Goal: Task Accomplishment & Management: Manage account settings

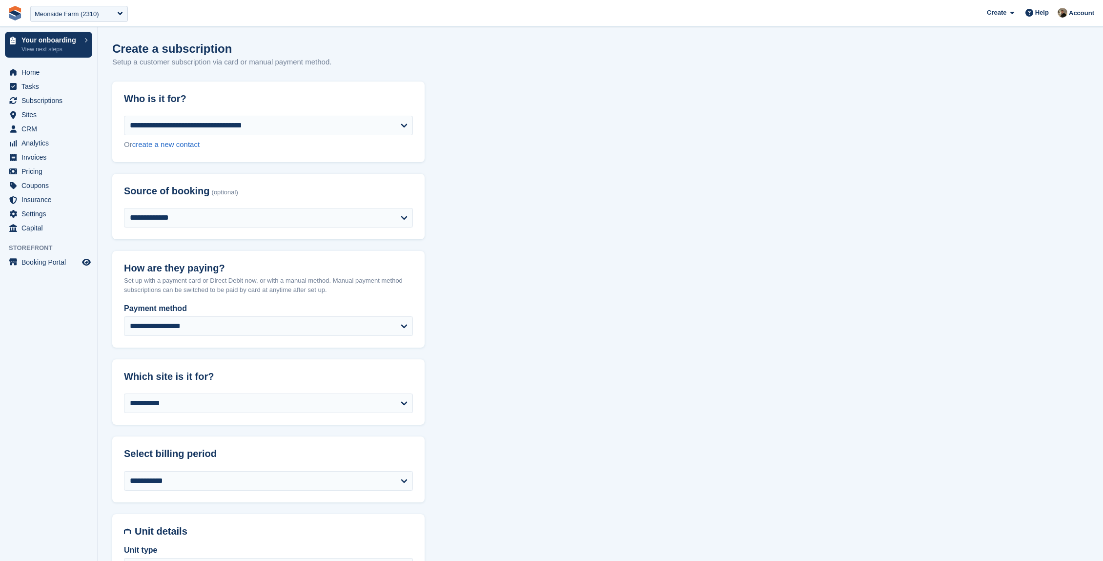
scroll to position [304, 0]
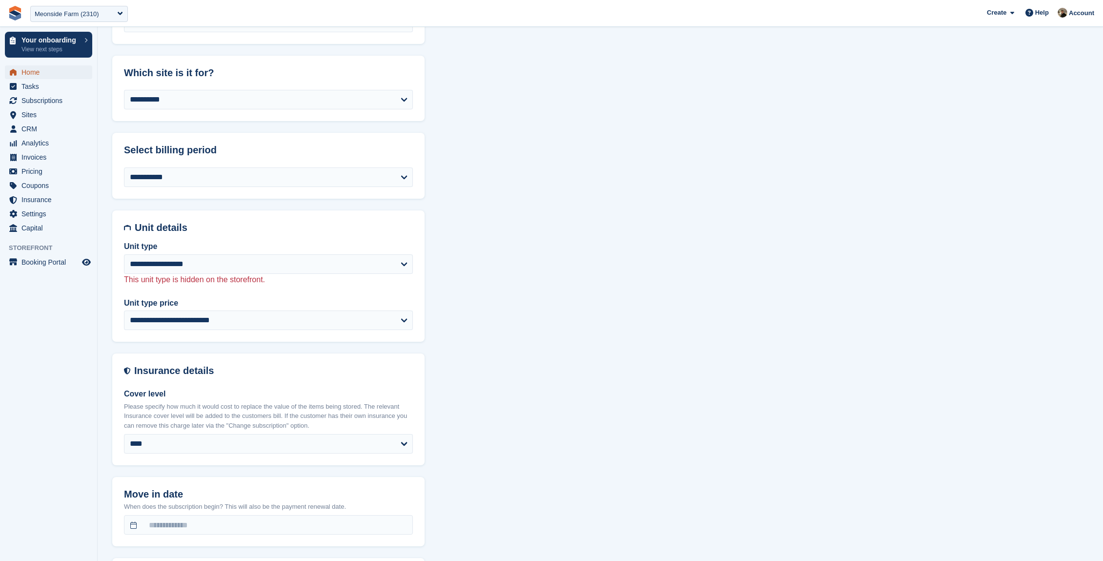
click at [33, 70] on span "Home" at bounding box center [50, 72] width 59 height 14
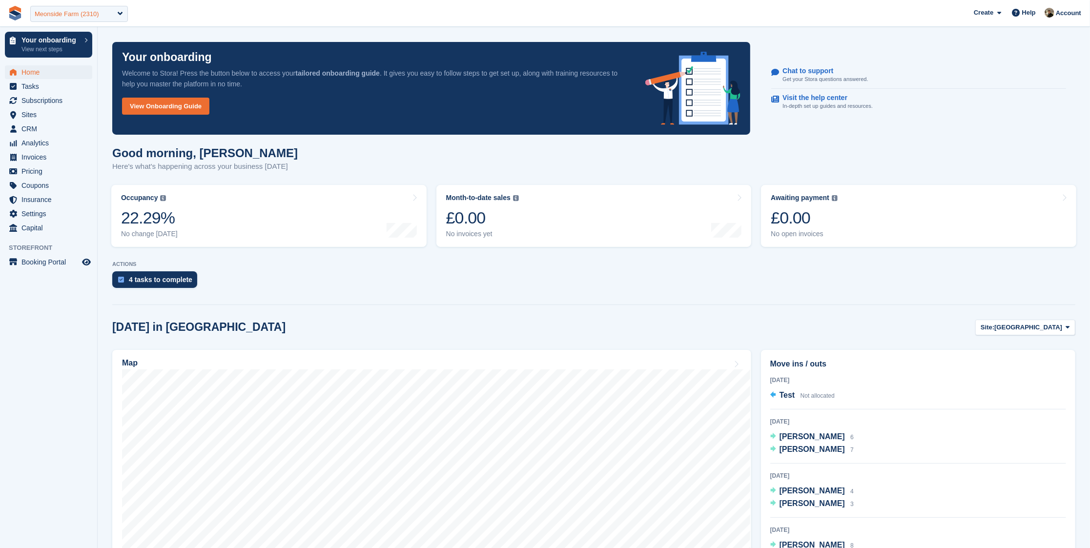
click at [70, 9] on div "Meonside Farm (2310)" at bounding box center [67, 14] width 64 height 10
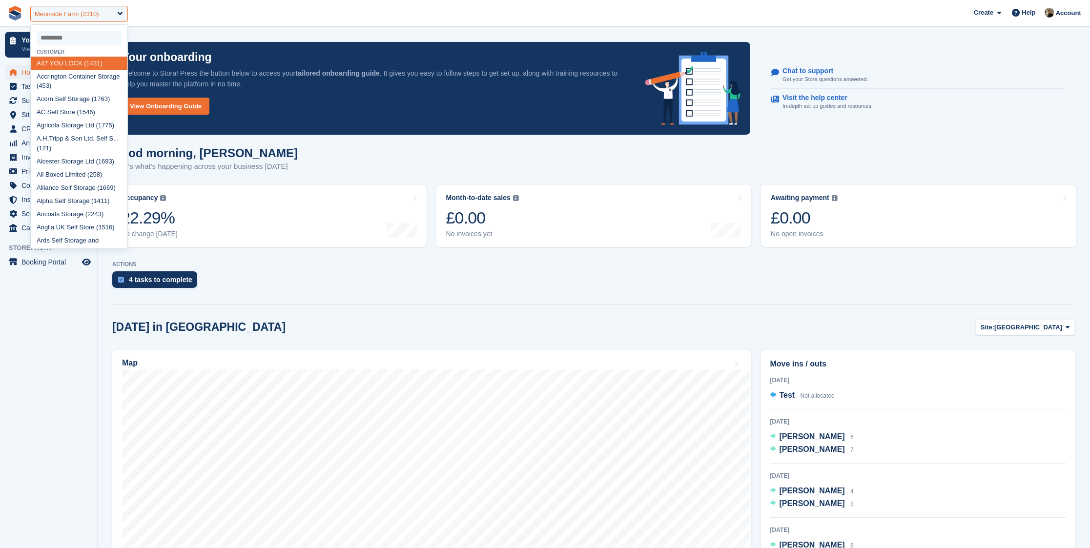
type input "*"
select select
type input "*"
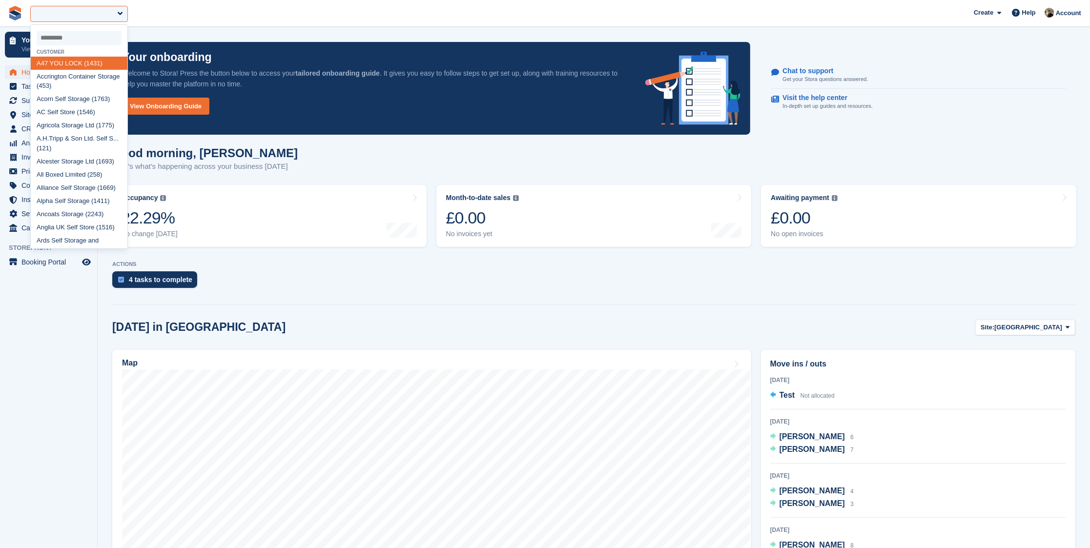
type input "*"
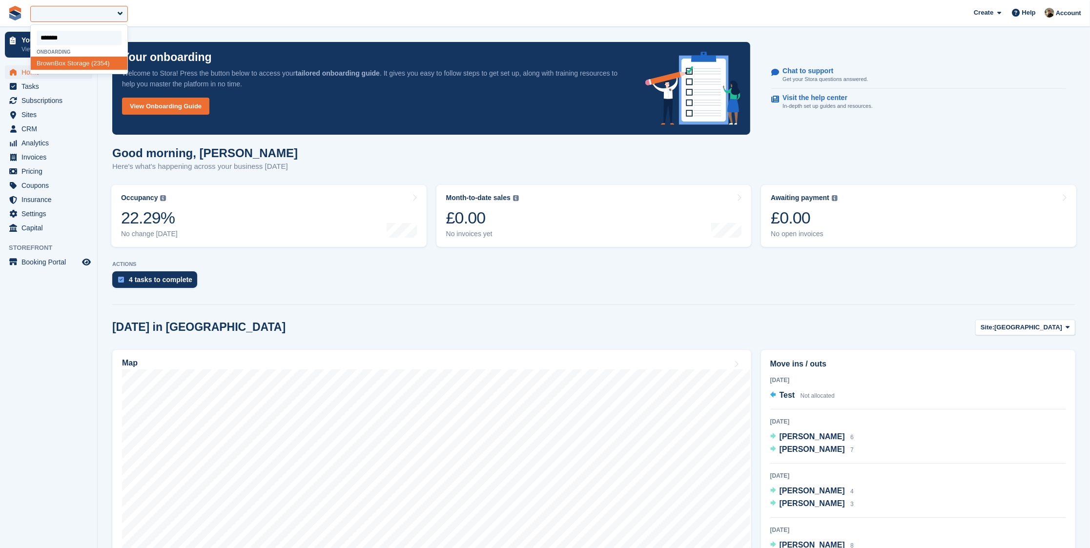
type input "********"
select select "****"
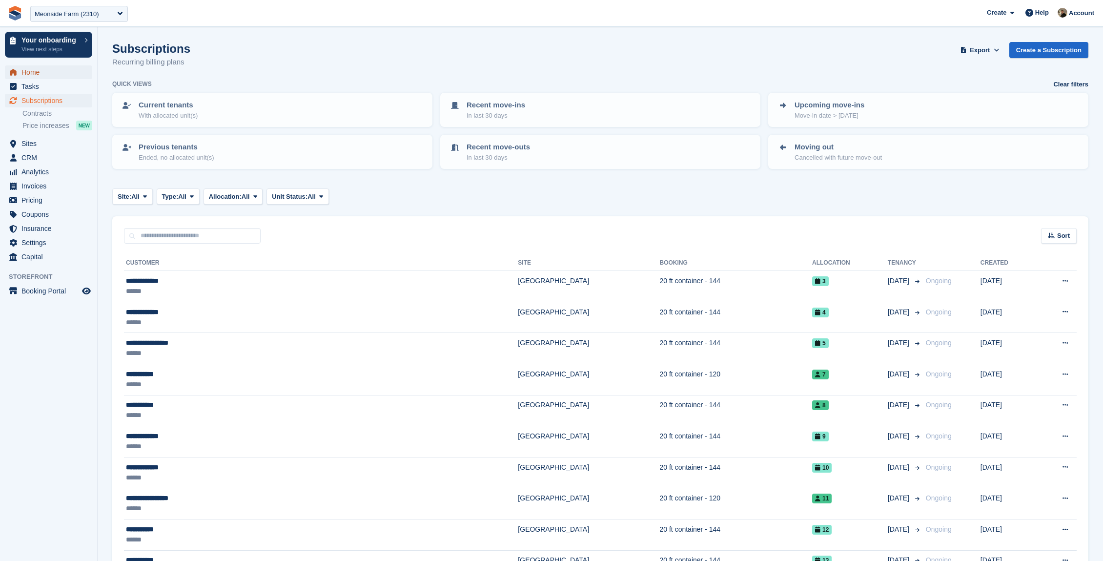
click at [47, 68] on span "Home" at bounding box center [50, 72] width 59 height 14
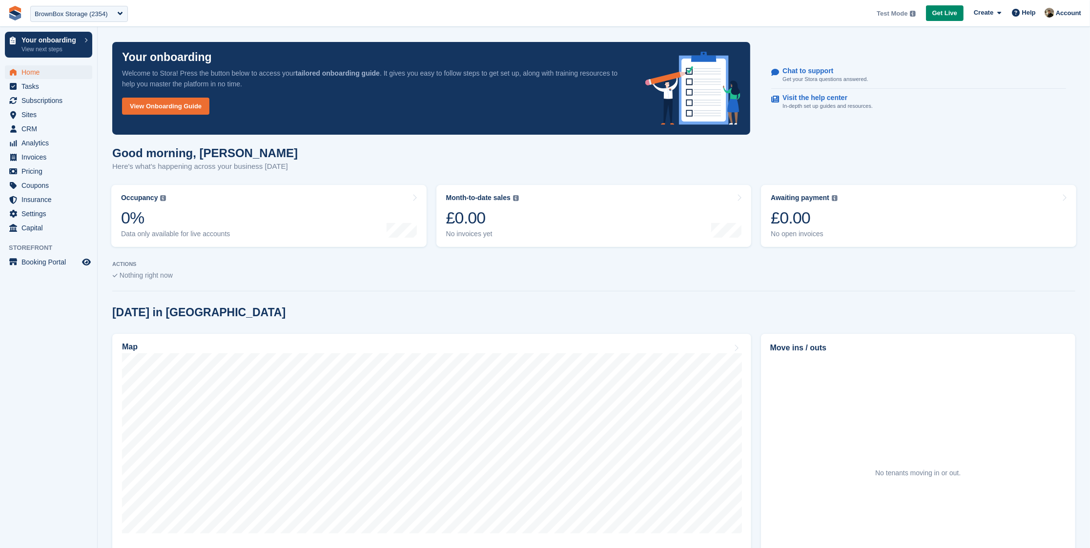
click at [227, 168] on p "Here's what's happening across your business today" at bounding box center [204, 166] width 185 height 11
click at [40, 102] on span "Subscriptions" at bounding box center [50, 101] width 59 height 14
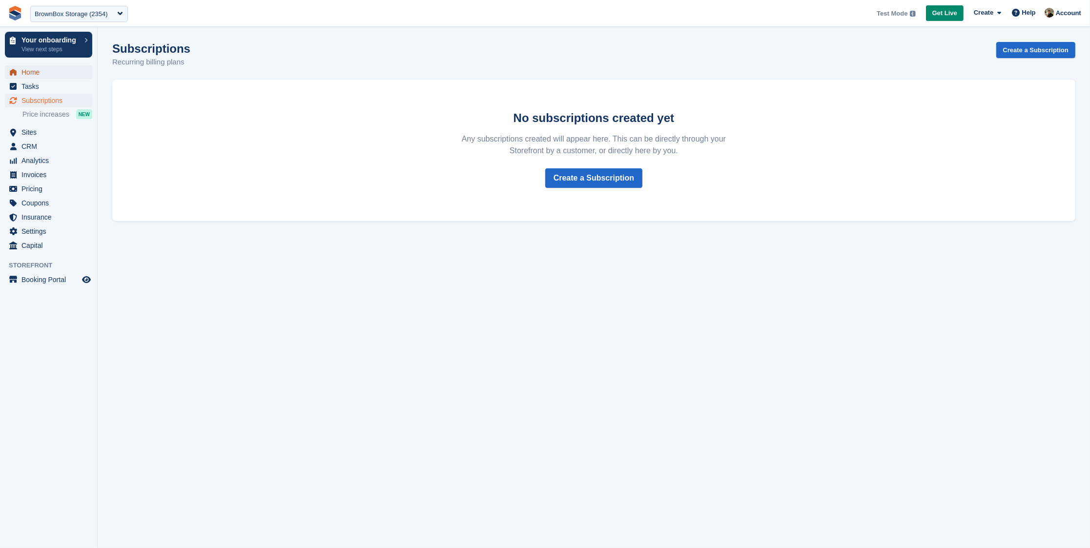
click at [39, 71] on span "Home" at bounding box center [50, 72] width 59 height 14
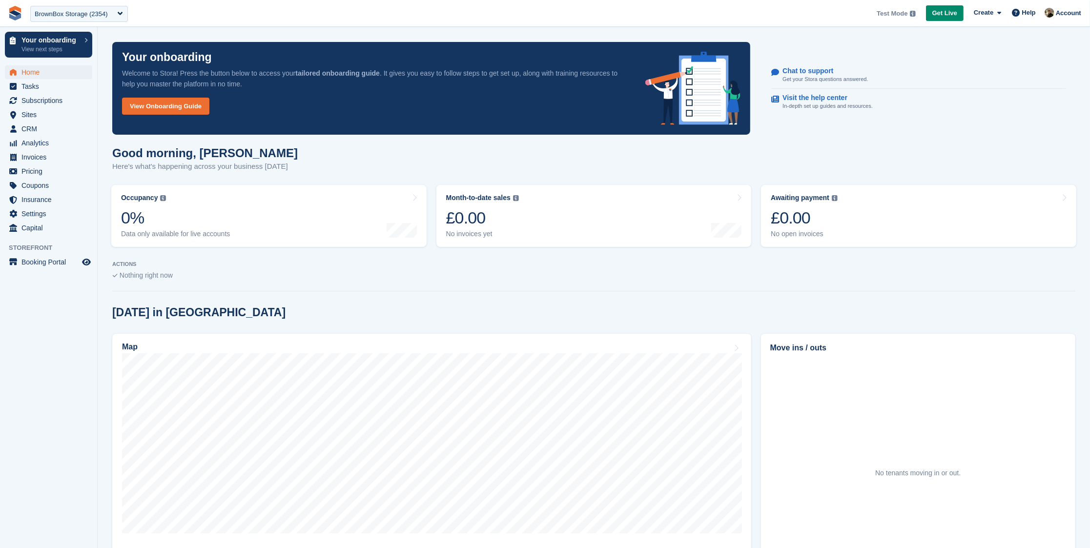
click at [50, 104] on span "Subscriptions" at bounding box center [50, 101] width 59 height 14
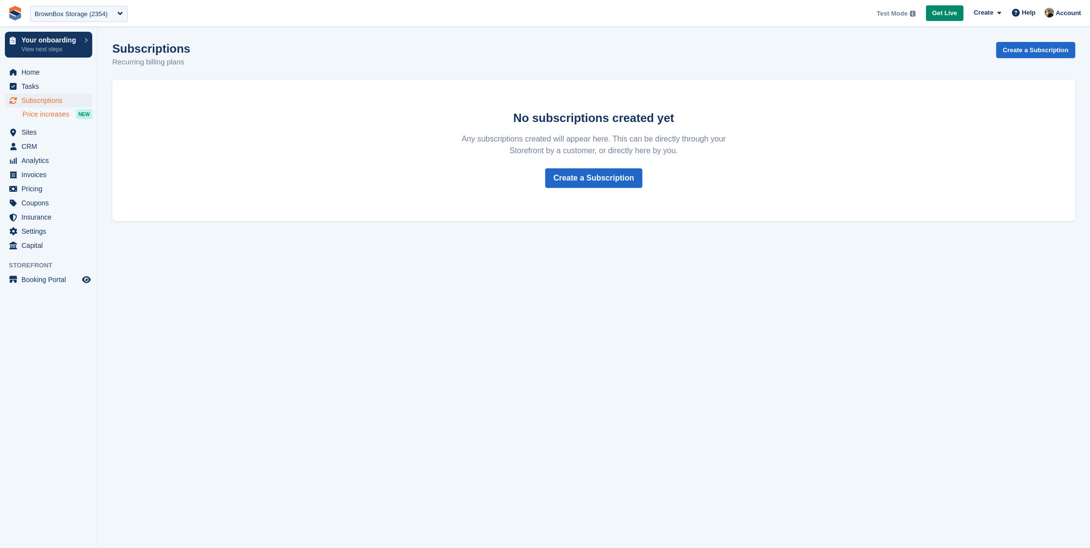
click at [30, 113] on span "Price increases" at bounding box center [45, 114] width 47 height 9
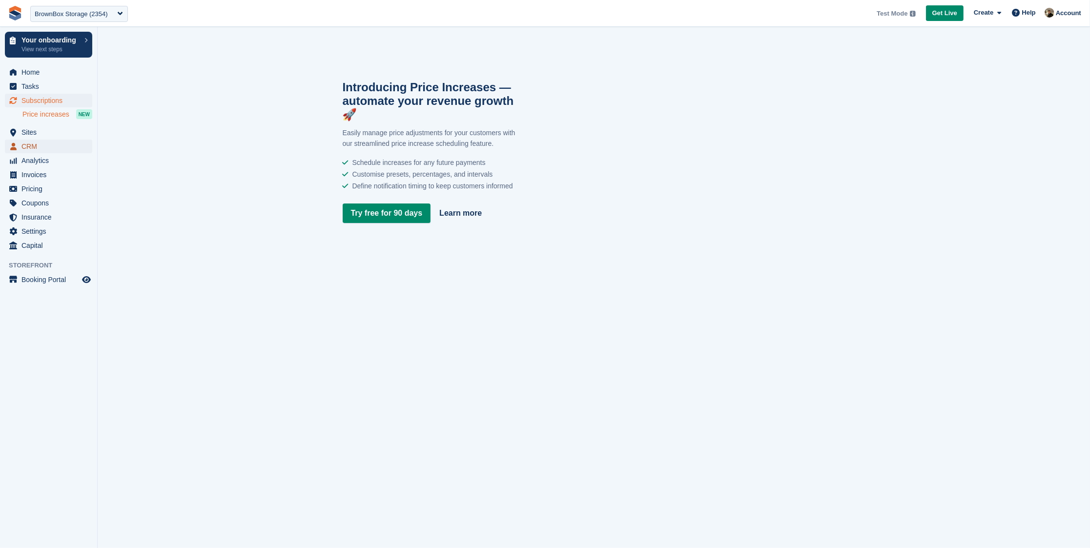
click at [28, 146] on span "CRM" at bounding box center [50, 147] width 59 height 14
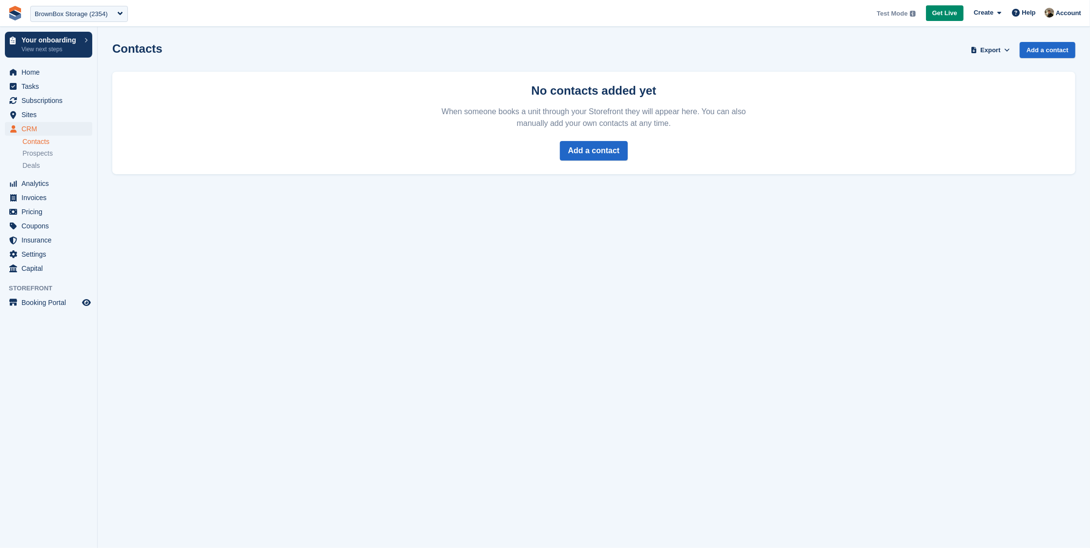
click at [303, 220] on section "Contacts Export Export Contacts Export a CSV of all Contacts which match the cu…" at bounding box center [594, 274] width 992 height 548
click at [45, 183] on span "Analytics" at bounding box center [50, 184] width 59 height 14
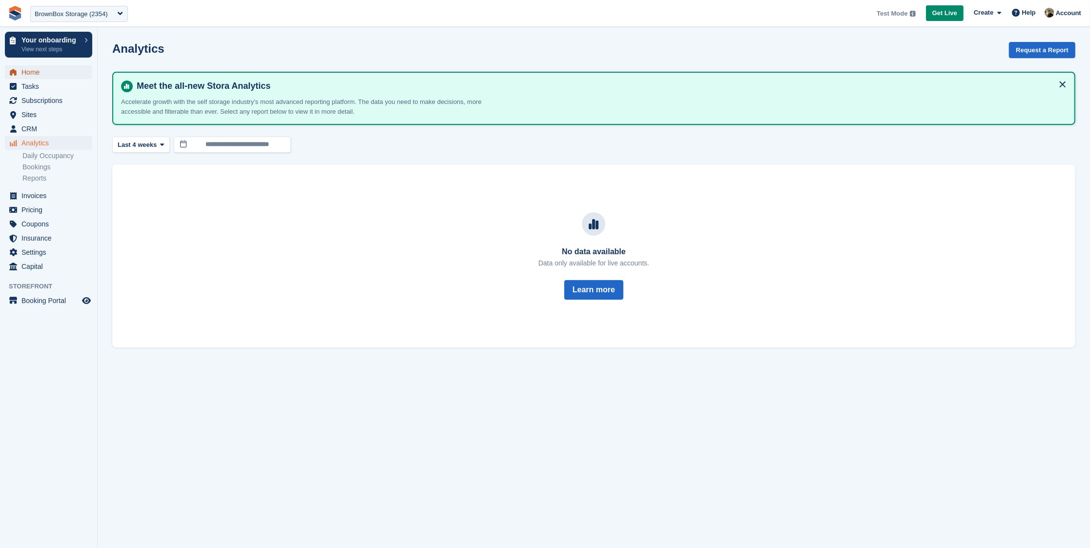
click at [28, 68] on span "Home" at bounding box center [50, 72] width 59 height 14
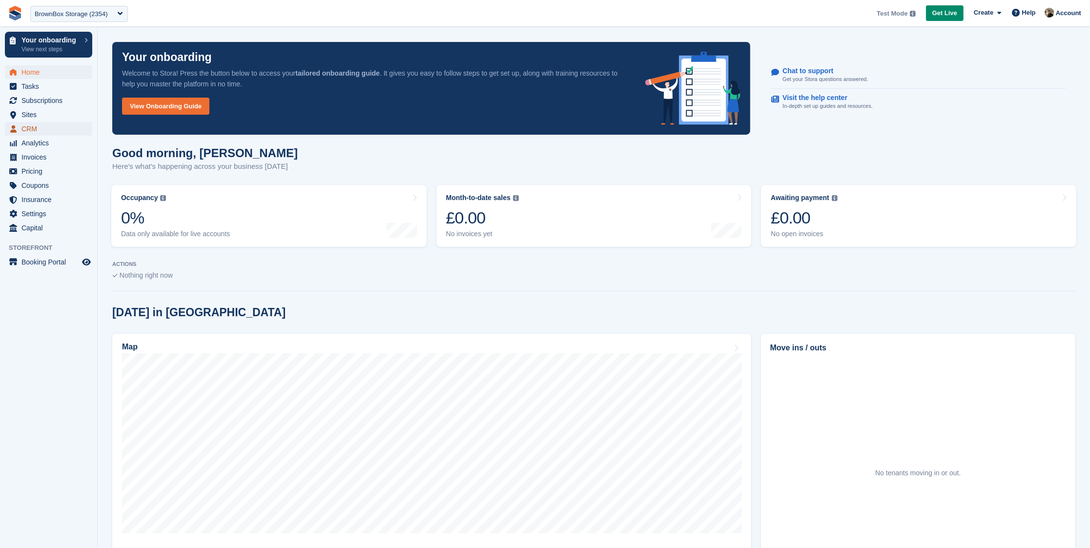
click at [33, 129] on span "CRM" at bounding box center [50, 129] width 59 height 14
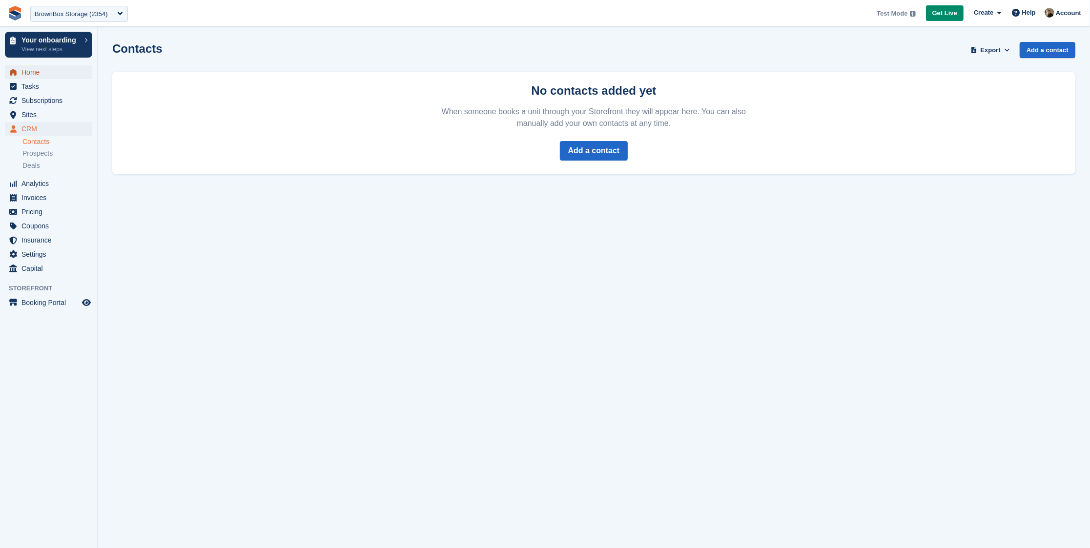
click at [43, 67] on span "Home" at bounding box center [50, 72] width 59 height 14
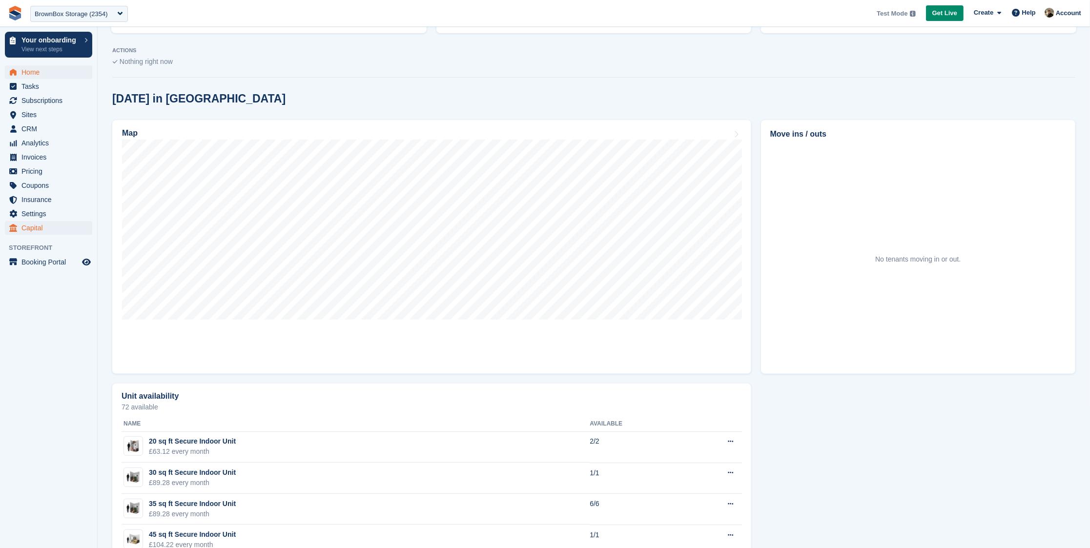
scroll to position [214, 0]
click at [63, 102] on span "Subscriptions" at bounding box center [50, 101] width 59 height 14
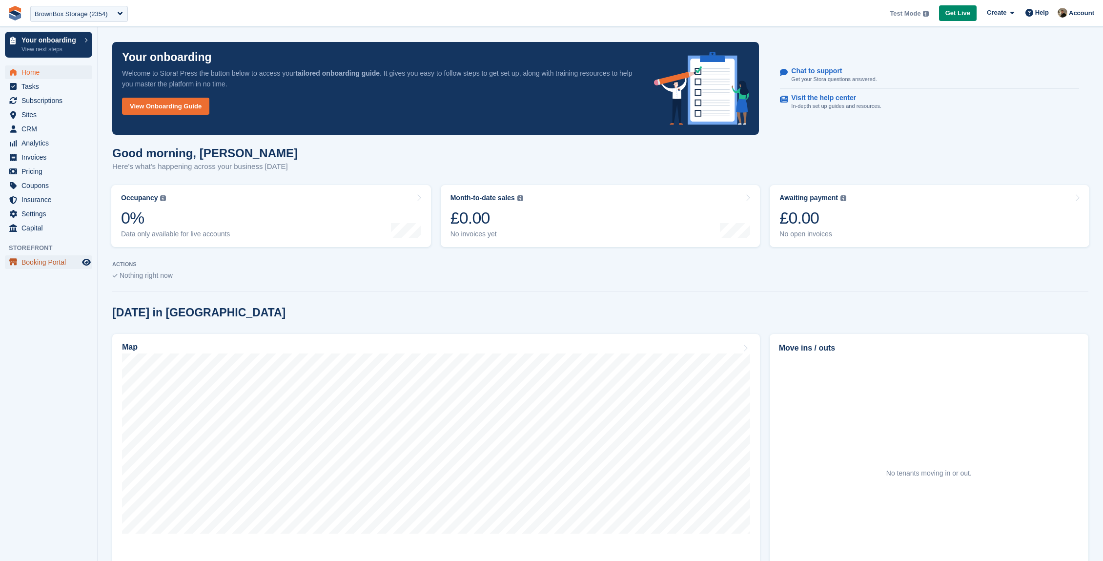
click at [33, 259] on span "Booking Portal" at bounding box center [50, 262] width 59 height 14
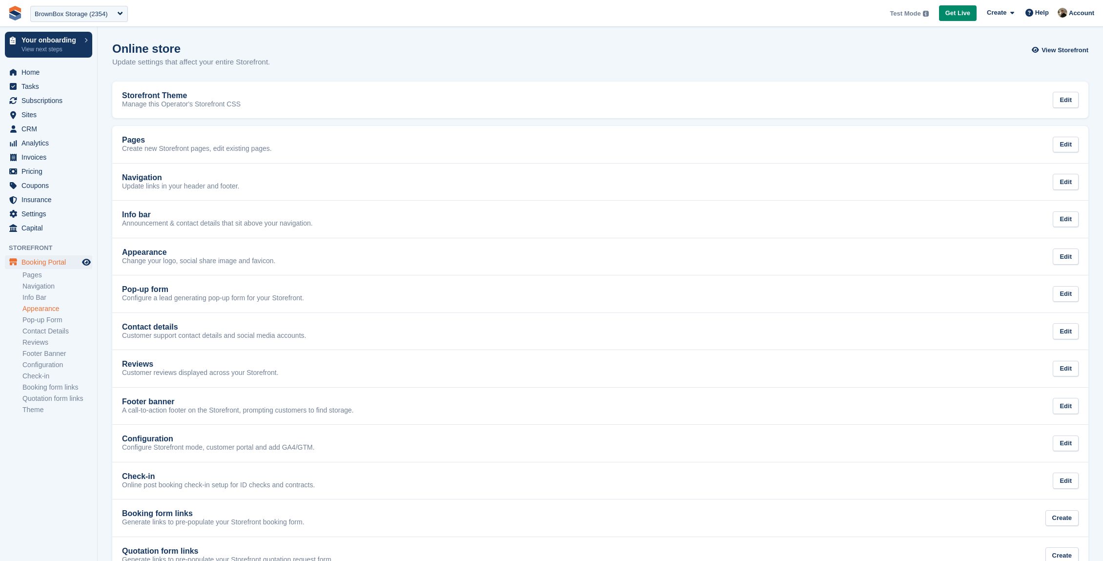
click at [43, 305] on link "Appearance" at bounding box center [57, 308] width 70 height 9
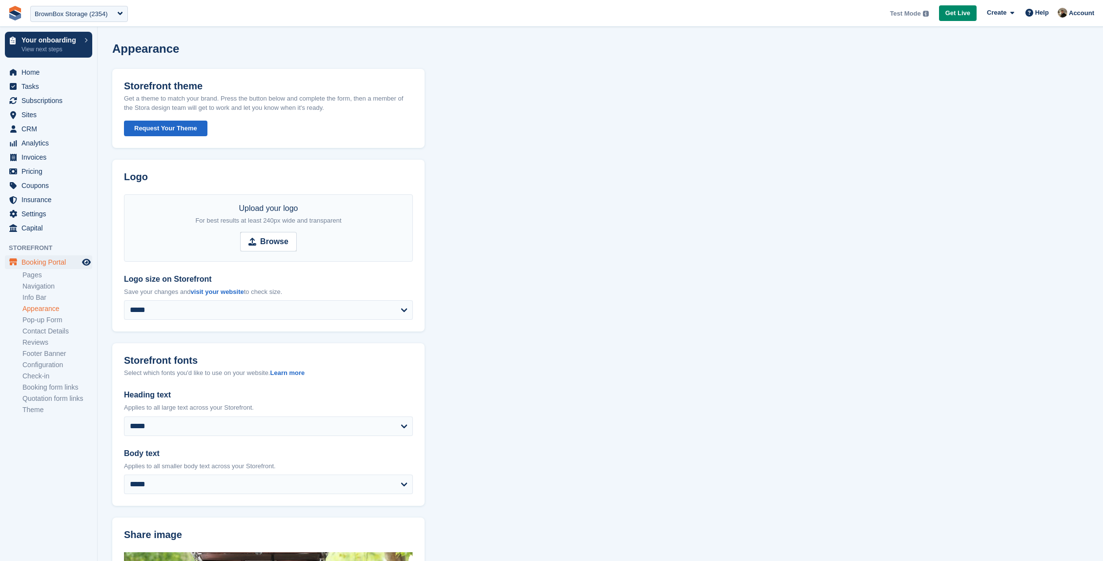
click at [163, 127] on button "Request Your Theme" at bounding box center [165, 129] width 83 height 16
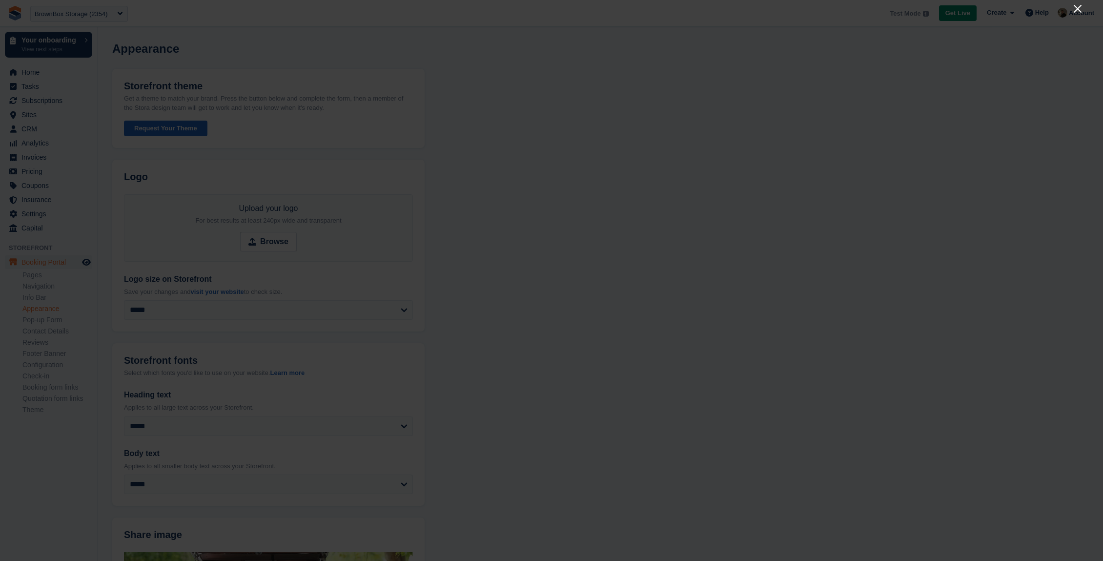
click at [1077, 12] on icon "Close" at bounding box center [1078, 9] width 12 height 12
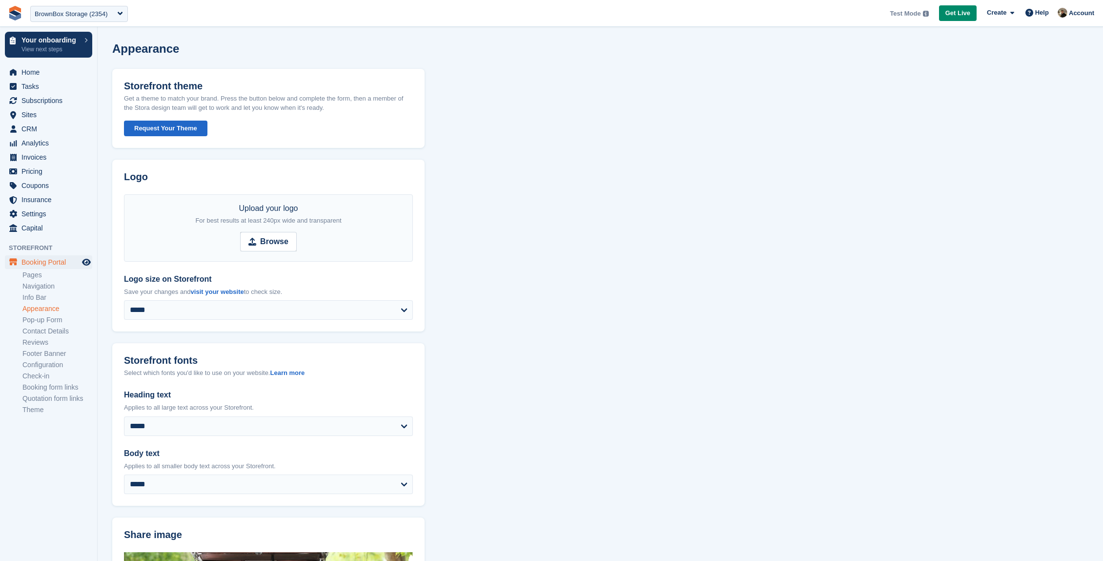
click at [630, 187] on section "**********" at bounding box center [600, 497] width 1005 height 994
click at [523, 176] on section "**********" at bounding box center [600, 497] width 1005 height 994
click at [43, 73] on span "Home" at bounding box center [50, 72] width 59 height 14
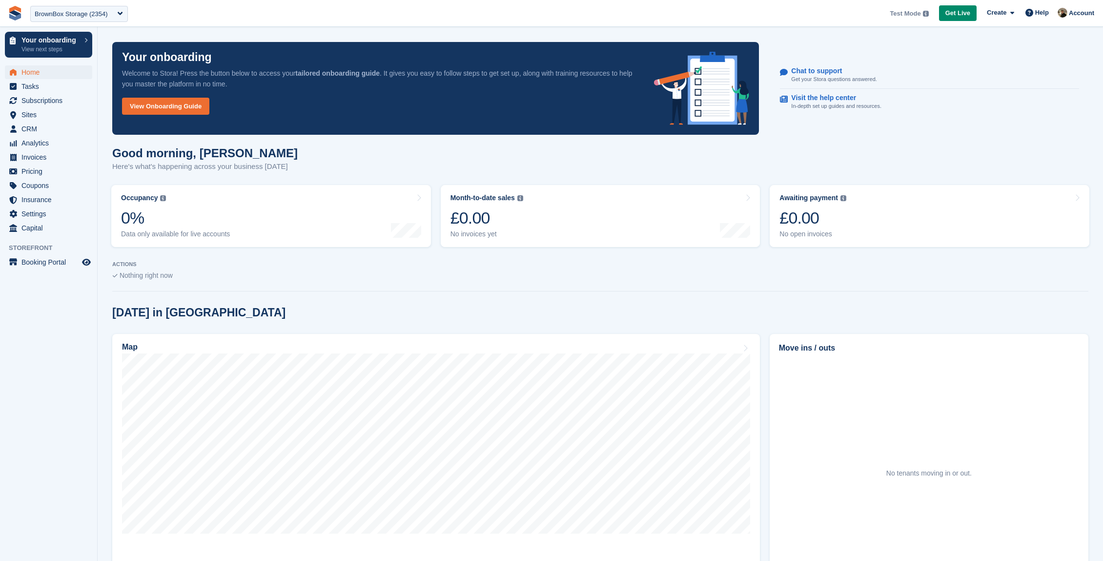
click at [271, 264] on p "ACTIONS" at bounding box center [600, 264] width 976 height 6
click at [200, 159] on h1 "Good morning, Oliver" at bounding box center [204, 152] width 185 height 13
click at [201, 160] on div "Good morning, Oliver Here's what's happening across your business today" at bounding box center [204, 159] width 185 height 26
click at [200, 160] on div "Good morning, Oliver Here's what's happening across your business today" at bounding box center [204, 159] width 185 height 26
click at [197, 167] on p "Here's what's happening across your business today" at bounding box center [204, 166] width 185 height 11
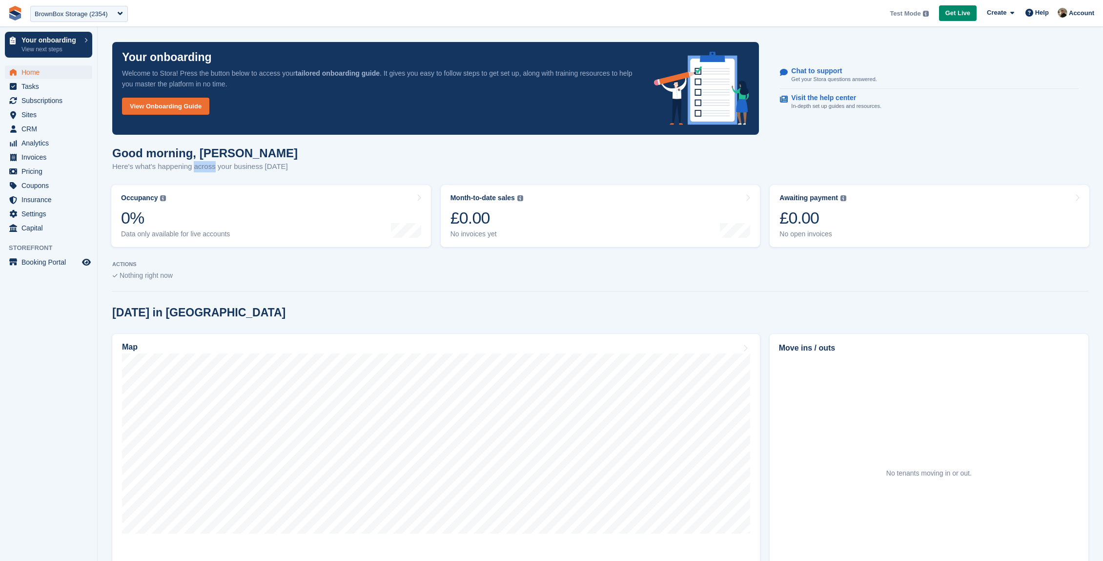
click at [197, 167] on p "Here's what's happening across your business today" at bounding box center [204, 166] width 185 height 11
click at [178, 163] on p "Here's what's happening across your business today" at bounding box center [204, 166] width 185 height 11
click at [178, 164] on p "Here's what's happening across your business [DATE]" at bounding box center [204, 166] width 185 height 11
click at [149, 161] on p "Here's what's happening across your business today" at bounding box center [204, 166] width 185 height 11
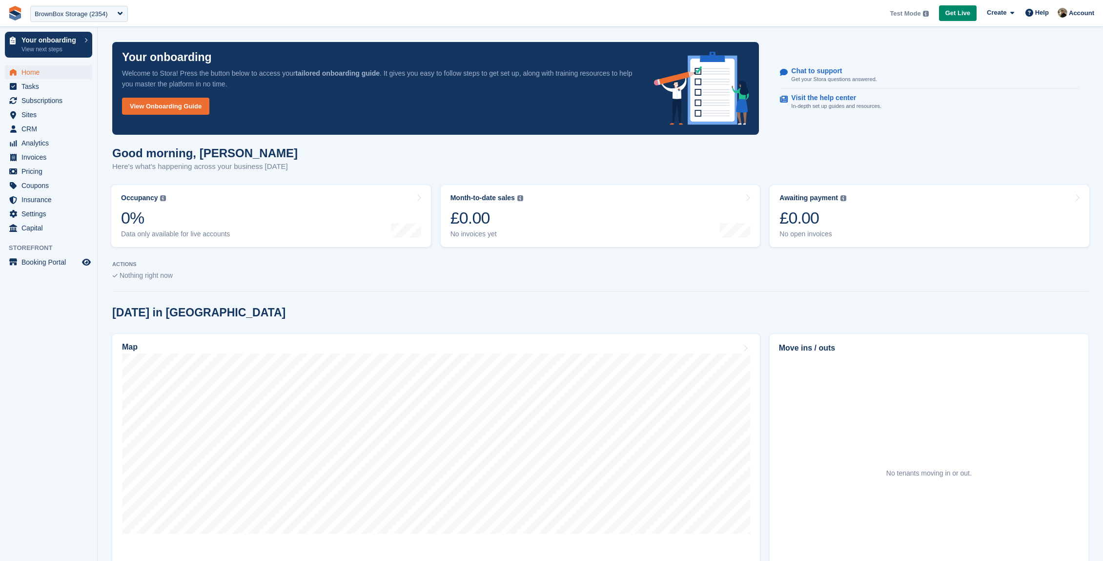
click at [120, 159] on h1 "Good morning, Oliver" at bounding box center [204, 152] width 185 height 13
click at [120, 167] on p "Here's what's happening across your business today" at bounding box center [204, 166] width 185 height 11
click at [145, 170] on p "Here's what's happening across your business today" at bounding box center [204, 166] width 185 height 11
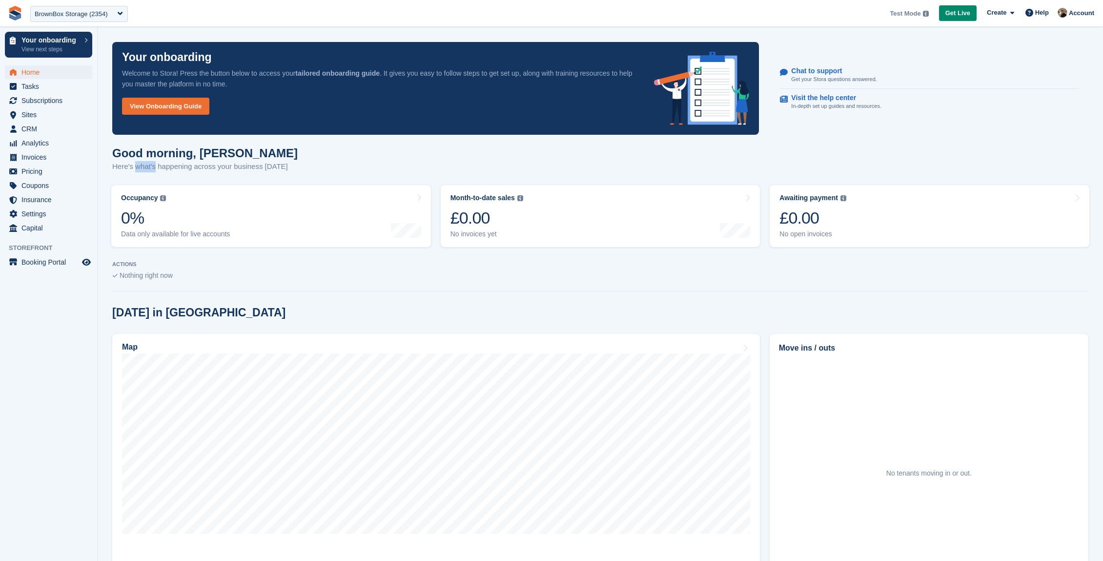
click at [145, 170] on p "Here's what's happening across your business today" at bounding box center [204, 166] width 185 height 11
click at [135, 165] on p "Here's what's happening across your business today" at bounding box center [204, 166] width 185 height 11
click at [185, 165] on p "Here's what's happening across your business today" at bounding box center [204, 166] width 185 height 11
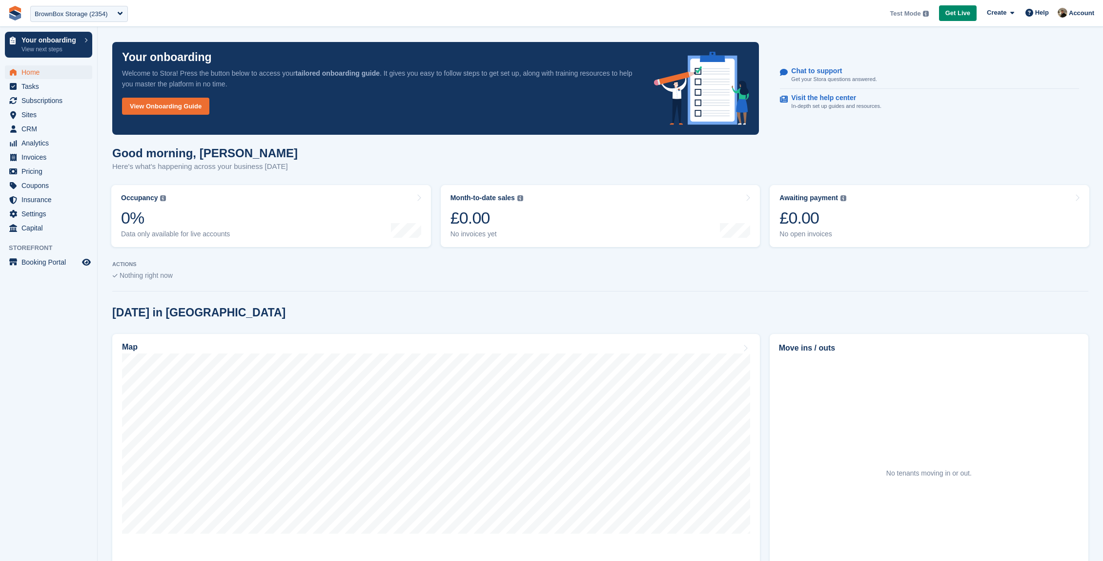
click at [203, 168] on p "Here's what's happening across your business today" at bounding box center [204, 166] width 185 height 11
click at [203, 170] on p "Here's what's happening across your business today" at bounding box center [204, 166] width 185 height 11
click at [222, 168] on p "Here's what's happening across your business today" at bounding box center [204, 166] width 185 height 11
click at [222, 170] on p "Here's what's happening across your business today" at bounding box center [204, 166] width 185 height 11
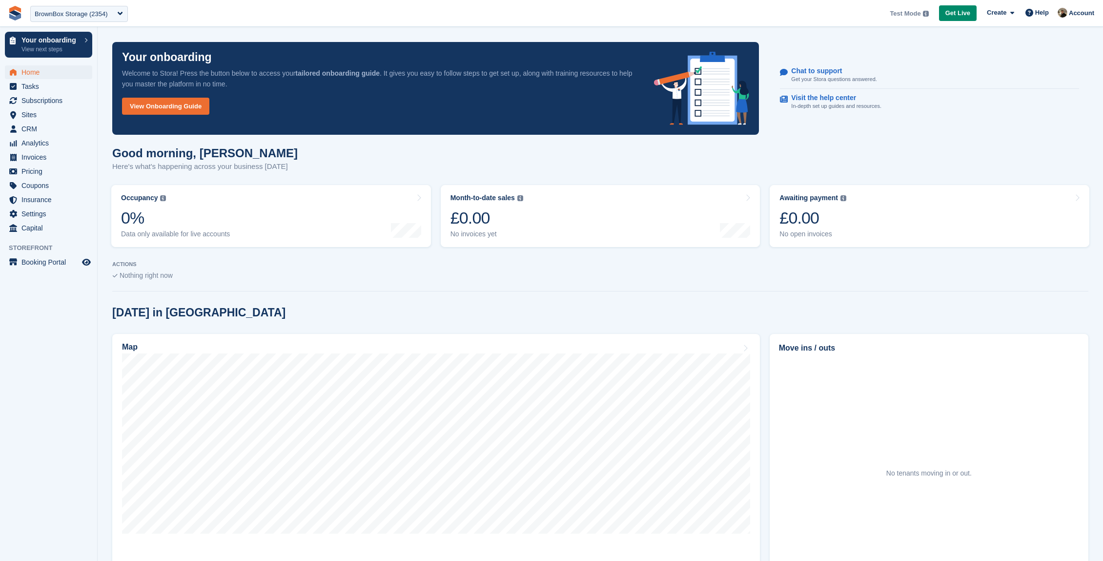
click at [209, 171] on p "Here's what's happening across your business today" at bounding box center [204, 166] width 185 height 11
click at [209, 170] on p "Here's what's happening across your business [DATE]" at bounding box center [204, 166] width 185 height 11
click at [209, 172] on div "Good morning, Oliver Here's what's happening across your business today" at bounding box center [600, 165] width 976 height 38
click at [32, 96] on span "Subscriptions" at bounding box center [50, 101] width 59 height 14
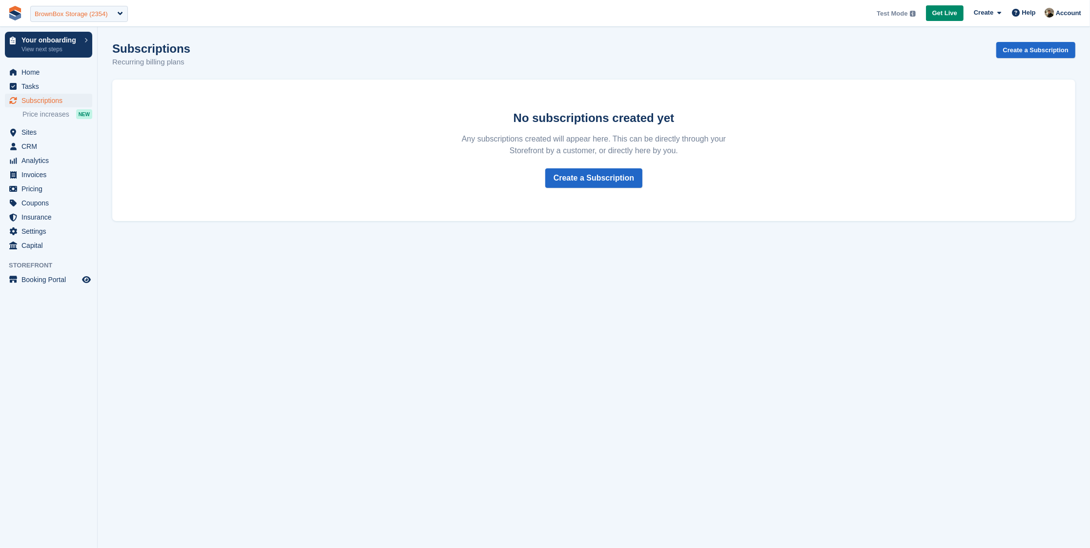
click at [112, 13] on div "BrownBox Storage (2354)" at bounding box center [79, 14] width 98 height 16
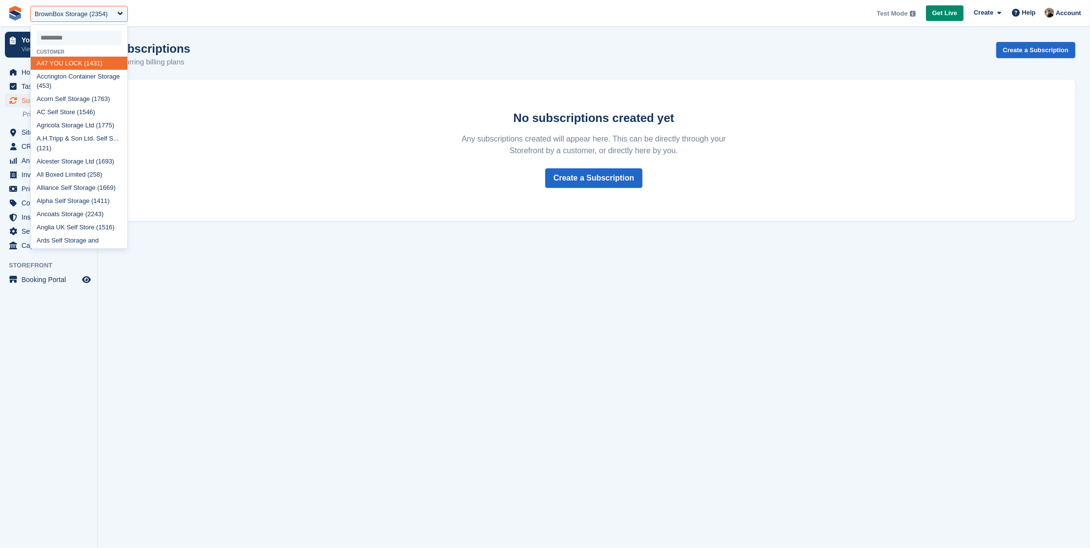
click at [205, 48] on div "Subscriptions Recurring billing plans Create a Subscription" at bounding box center [593, 61] width 963 height 38
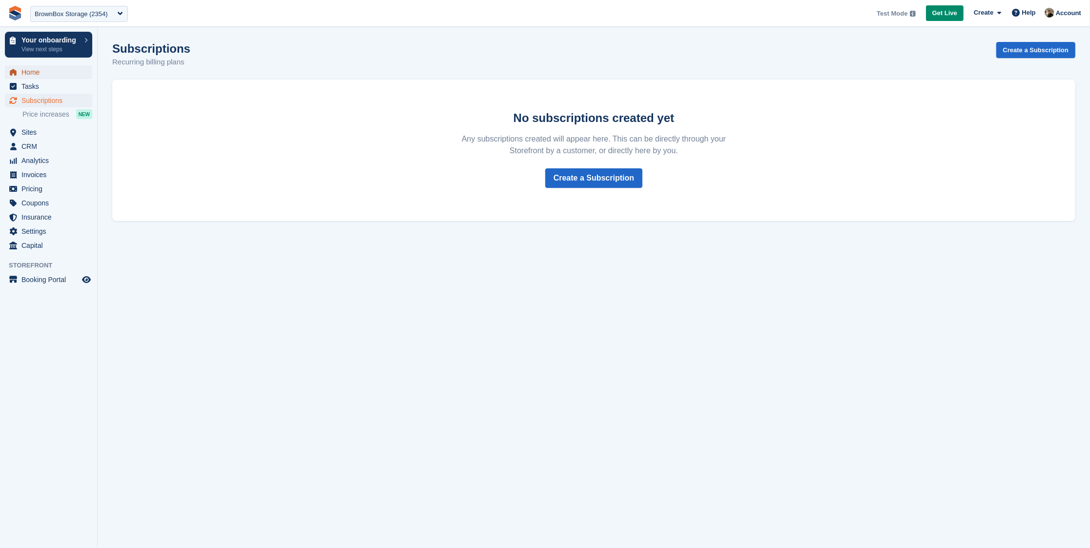
click at [41, 69] on span "Home" at bounding box center [50, 72] width 59 height 14
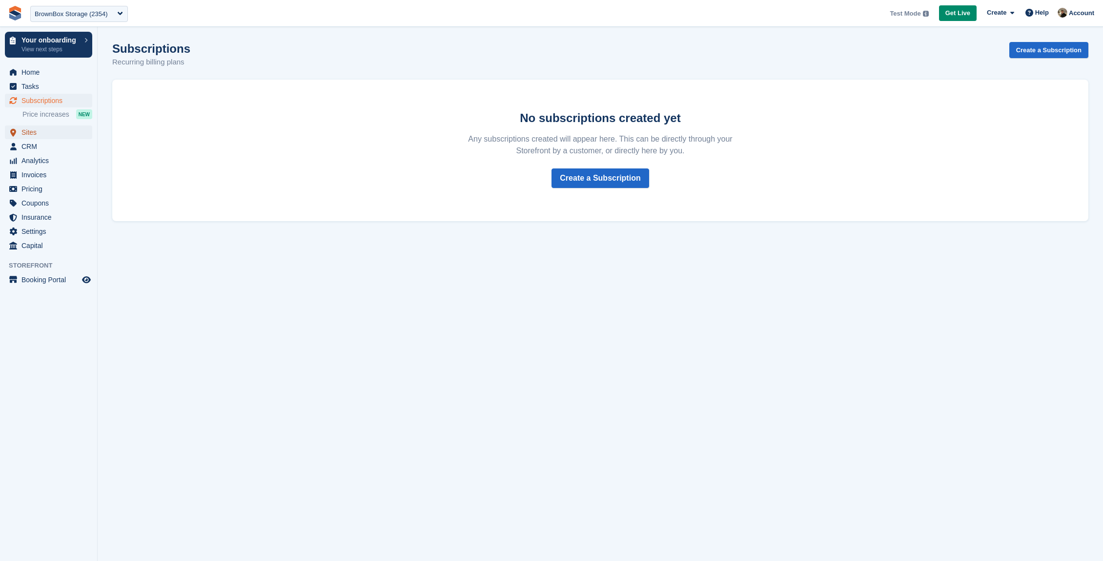
click at [45, 135] on span "Sites" at bounding box center [50, 132] width 59 height 14
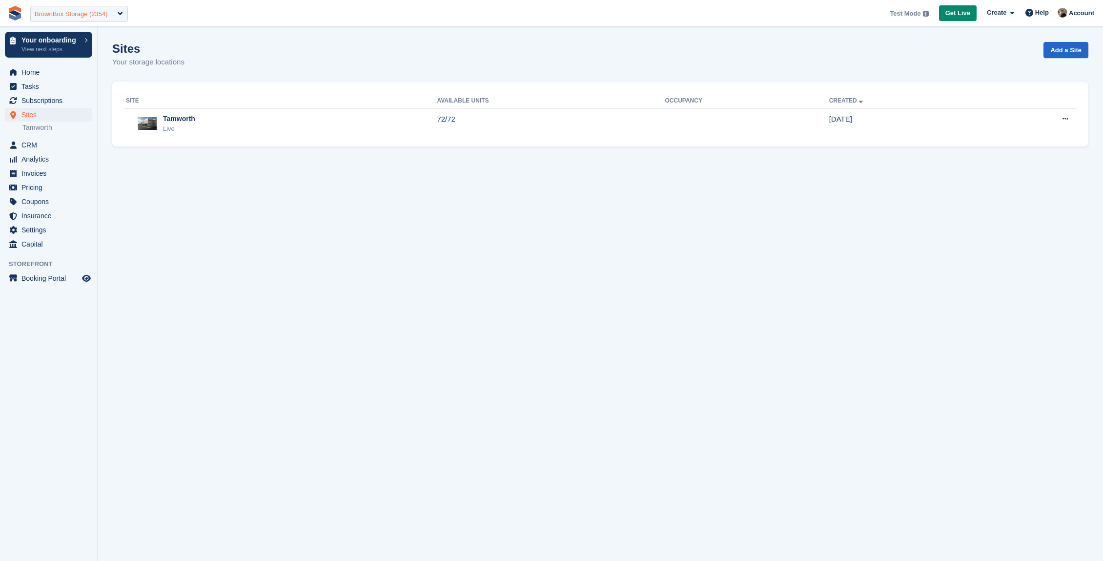
click at [85, 19] on div "BrownBox Storage (2354)" at bounding box center [79, 14] width 98 height 16
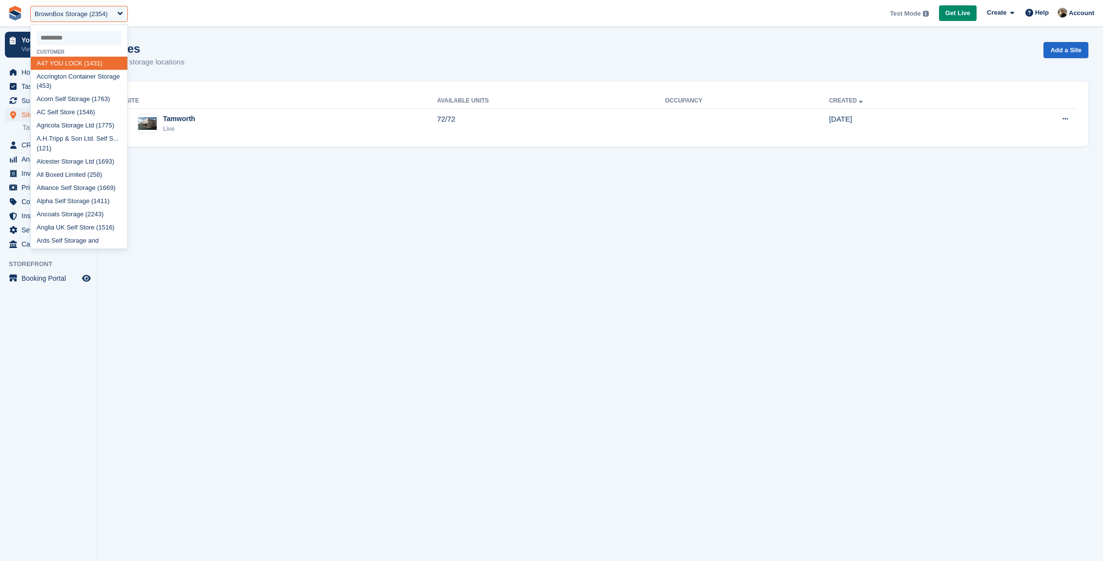
click at [233, 41] on section "Sites Your storage locations Add a Site Site Available Units Occupancy Created …" at bounding box center [600, 280] width 1005 height 561
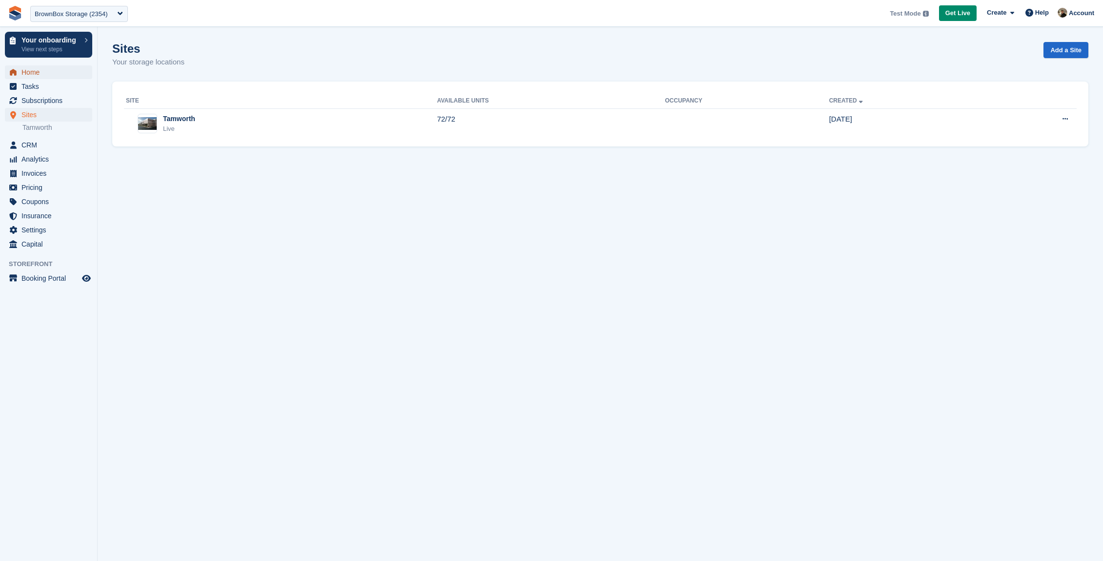
click at [32, 69] on span "Home" at bounding box center [50, 72] width 59 height 14
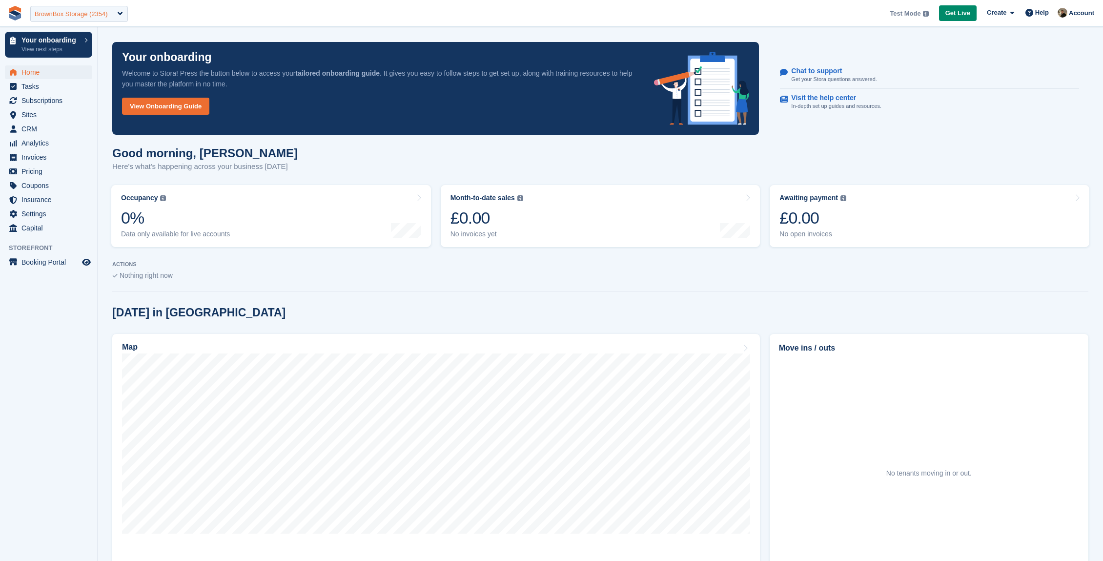
click at [93, 13] on div "BrownBox Storage (2354)" at bounding box center [71, 14] width 73 height 10
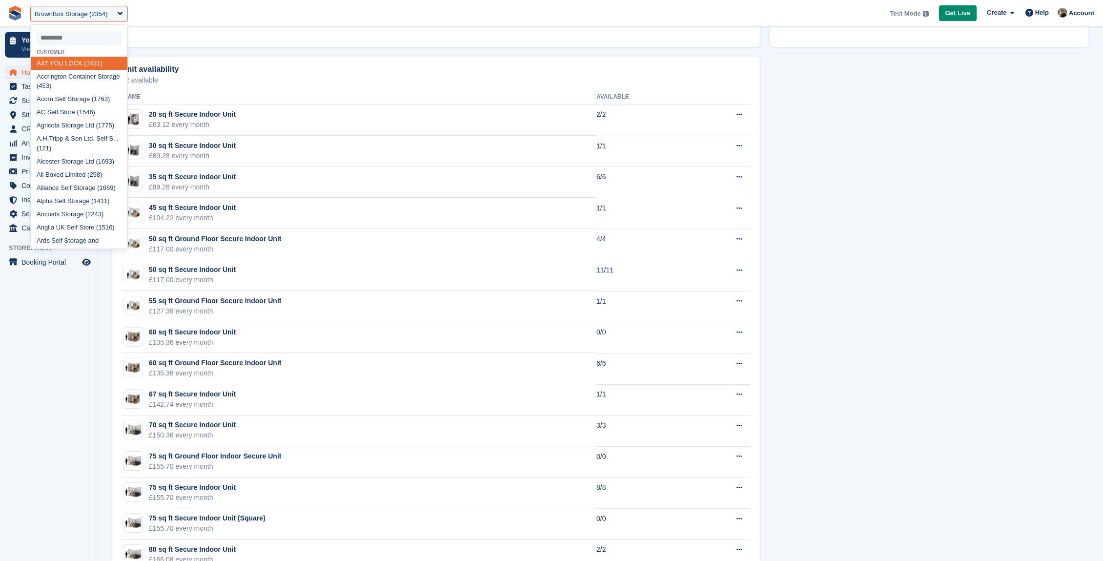
click at [66, 39] on input "select-one" at bounding box center [79, 38] width 85 height 15
type input "***"
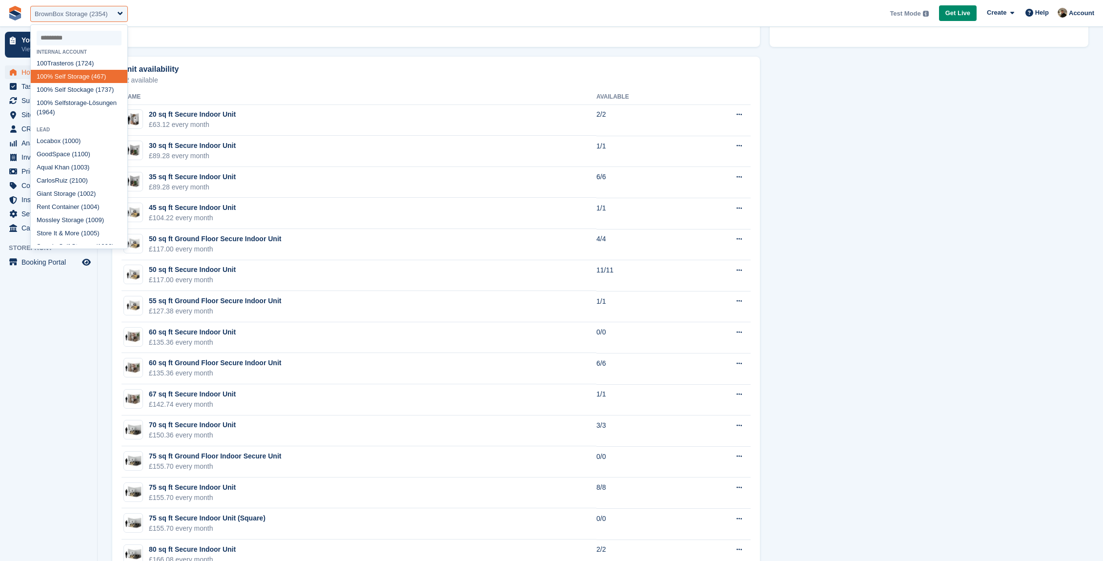
select select "***"
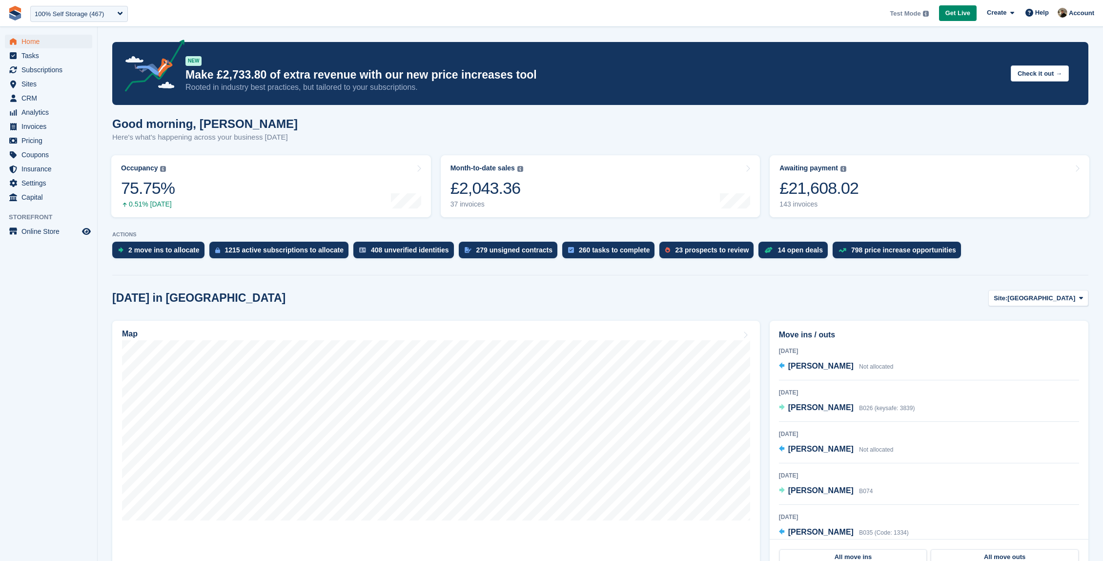
click at [252, 141] on p "Here's what's happening across your business [DATE]" at bounding box center [204, 137] width 185 height 11
click at [37, 179] on span "Settings" at bounding box center [50, 183] width 59 height 14
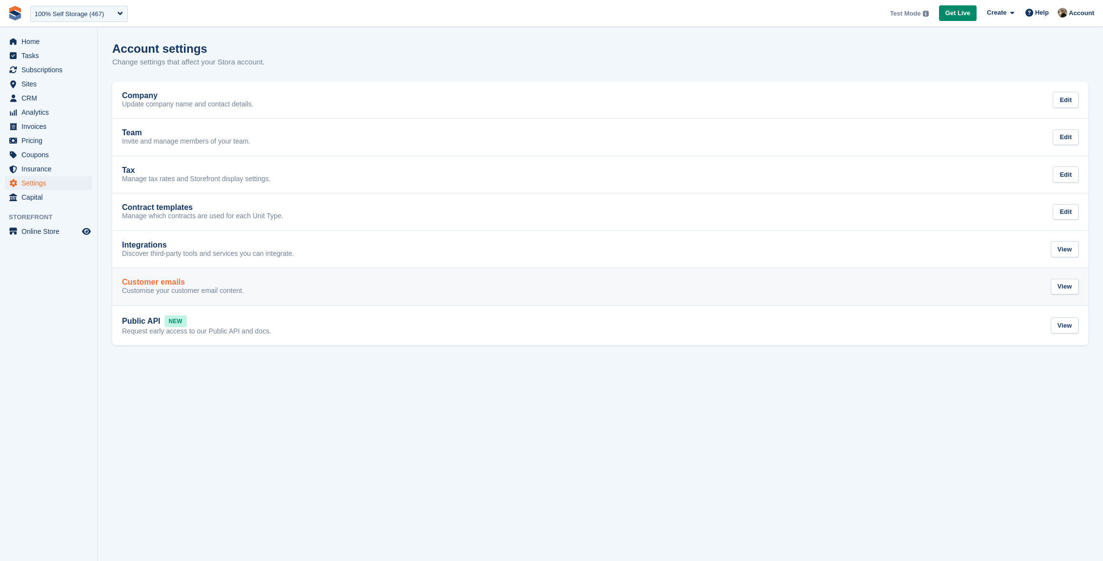
click at [244, 285] on div "Customer emails" at bounding box center [183, 282] width 122 height 9
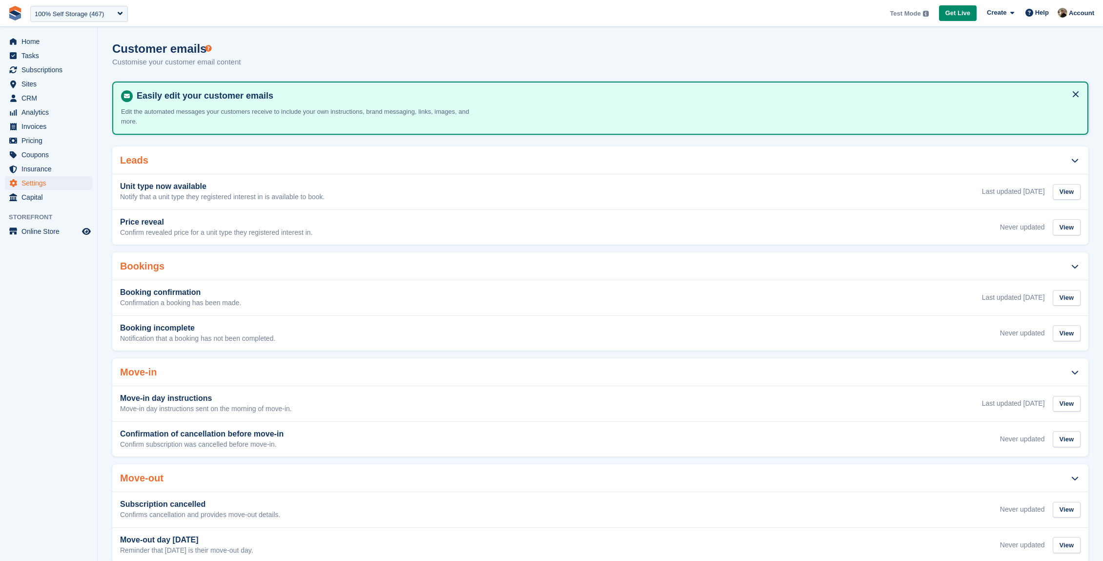
click at [290, 139] on section "Customer emails Customise your customer email content Easily edit your customer…" at bounding box center [600, 398] width 1005 height 796
click at [207, 109] on p "Edit the automated messages your customers receive to include your own instruct…" at bounding box center [304, 116] width 366 height 19
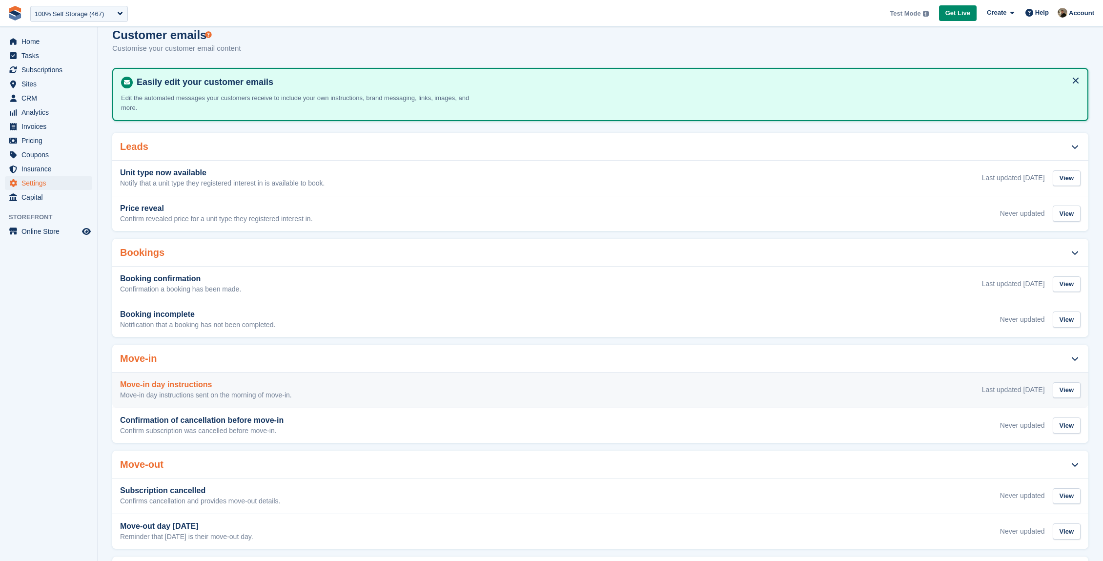
scroll to position [33, 0]
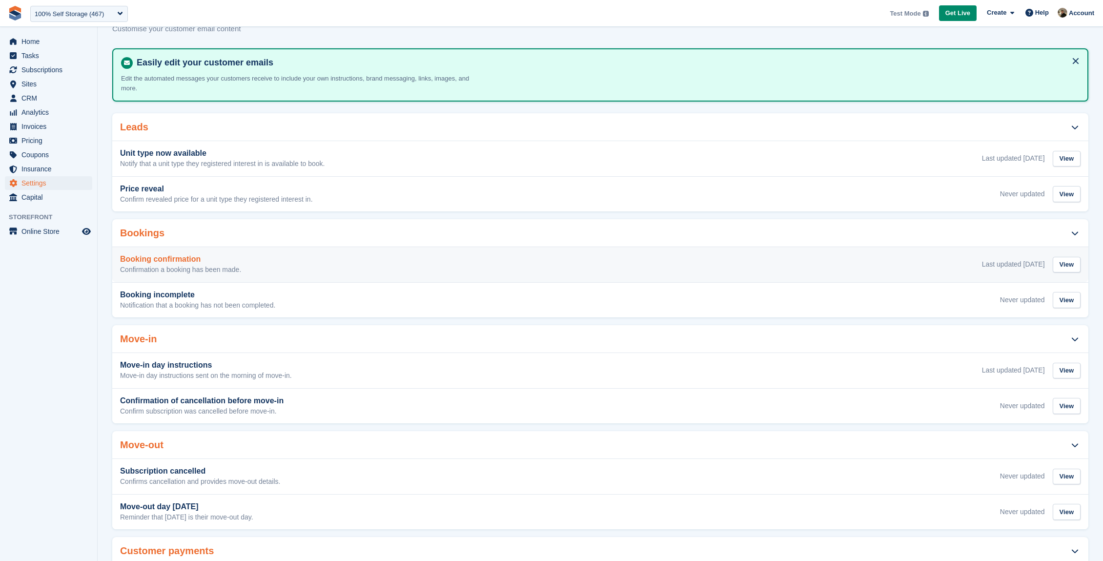
click at [182, 273] on p "Confirmation a booking has been made." at bounding box center [180, 269] width 121 height 9
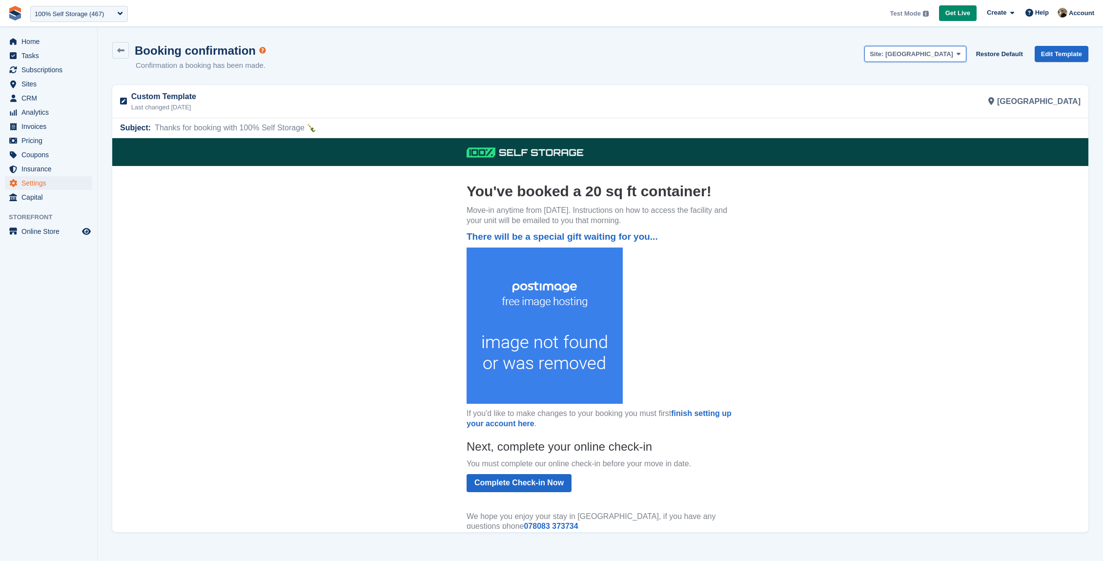
click at [937, 58] on span "Site: Leicester" at bounding box center [911, 54] width 83 height 10
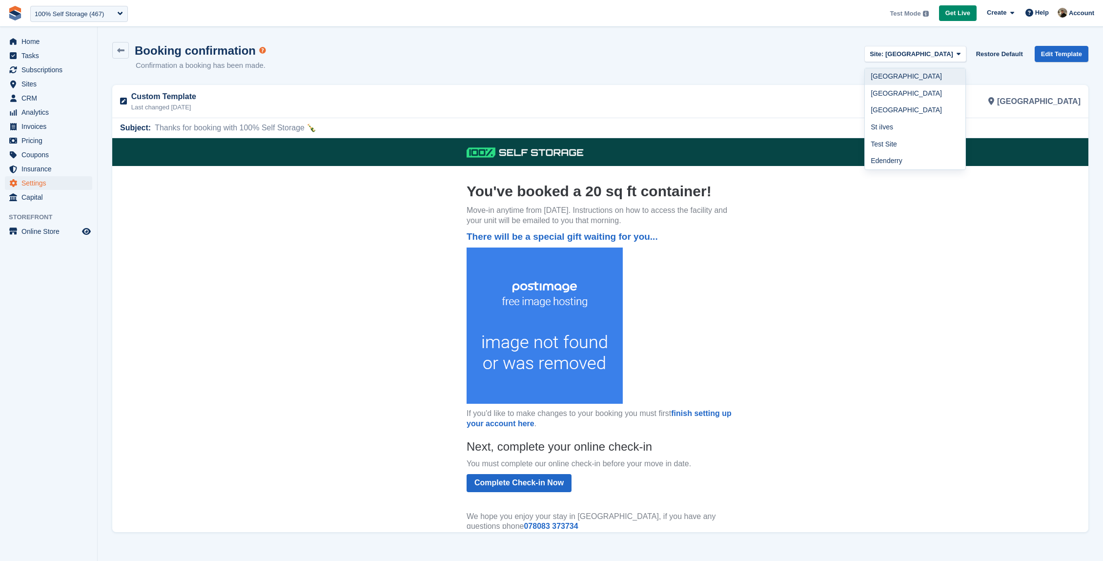
click at [927, 70] on link "[GEOGRAPHIC_DATA]" at bounding box center [915, 76] width 101 height 17
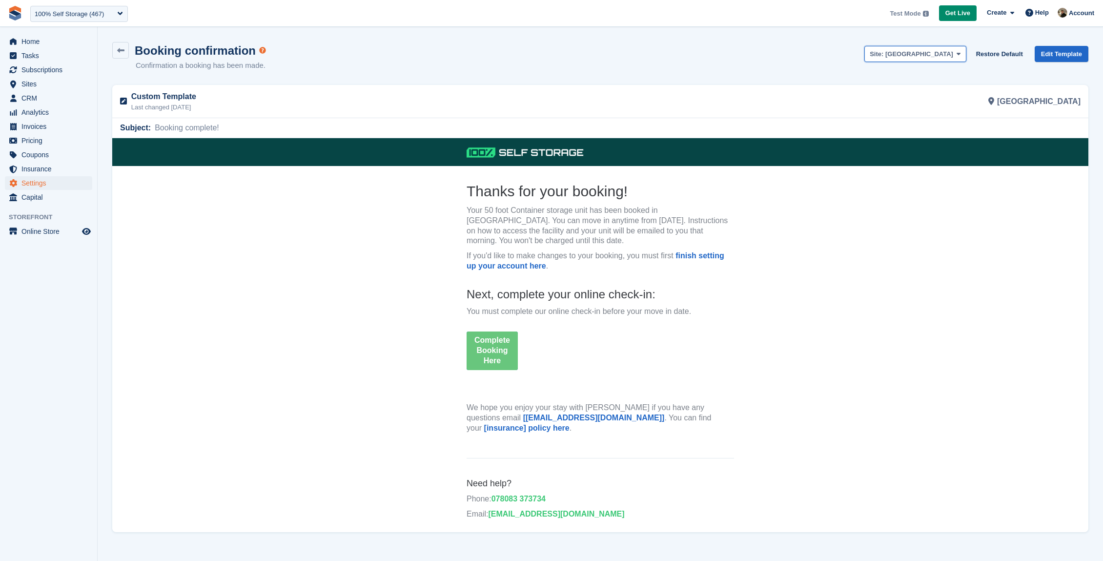
click at [917, 57] on span "[GEOGRAPHIC_DATA]" at bounding box center [919, 53] width 68 height 7
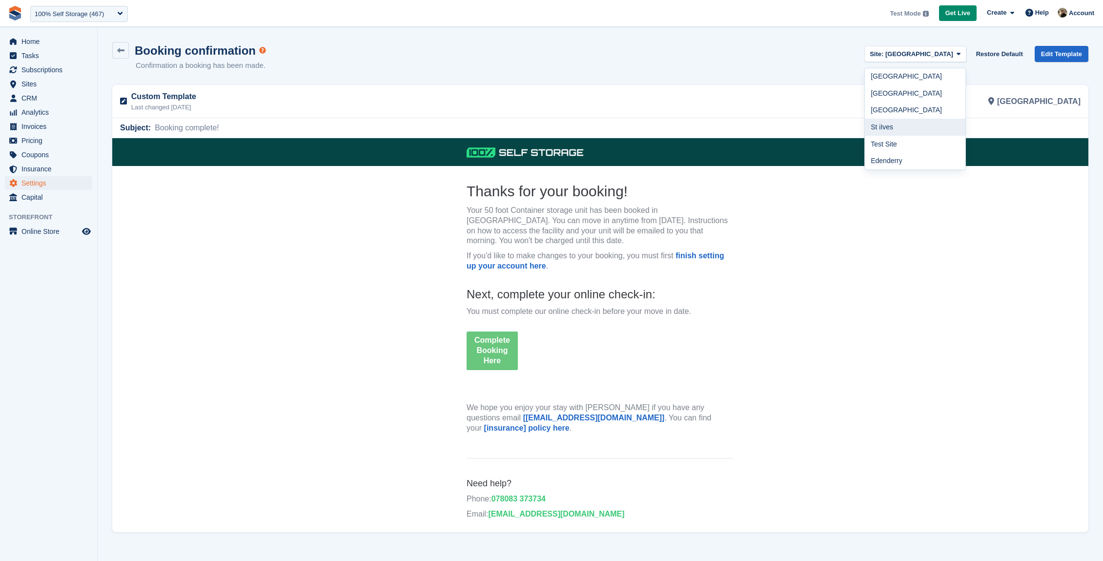
click at [912, 125] on link "St iIves" at bounding box center [915, 127] width 101 height 17
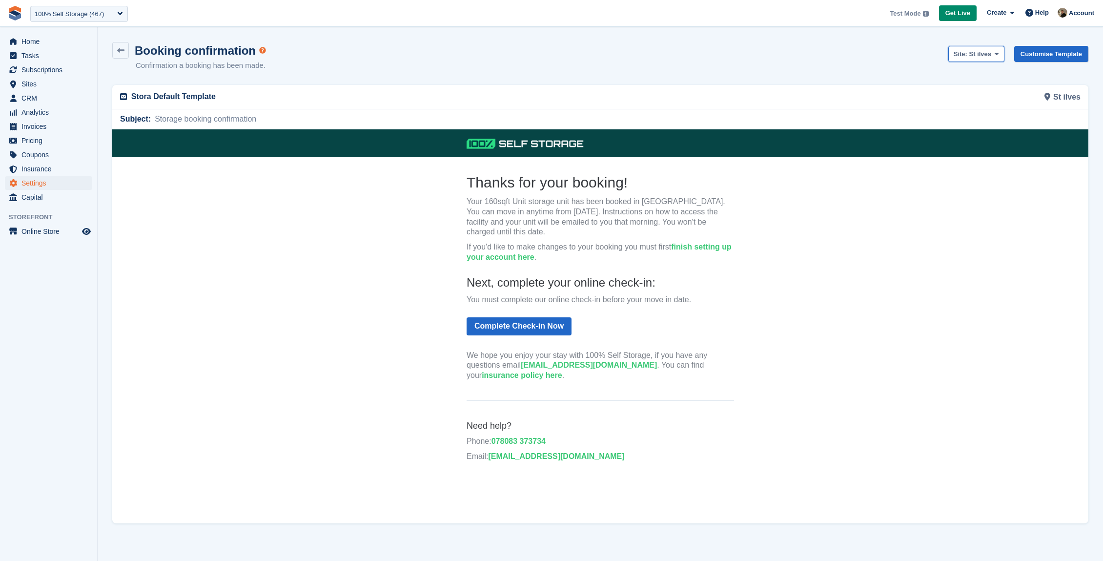
click at [970, 58] on span "Site: St iIves" at bounding box center [973, 54] width 38 height 10
click at [957, 160] on link "Edenderry" at bounding box center [999, 160] width 101 height 17
click at [987, 56] on span "Edenderry" at bounding box center [975, 53] width 31 height 7
click at [976, 144] on link "Test Site" at bounding box center [989, 144] width 101 height 17
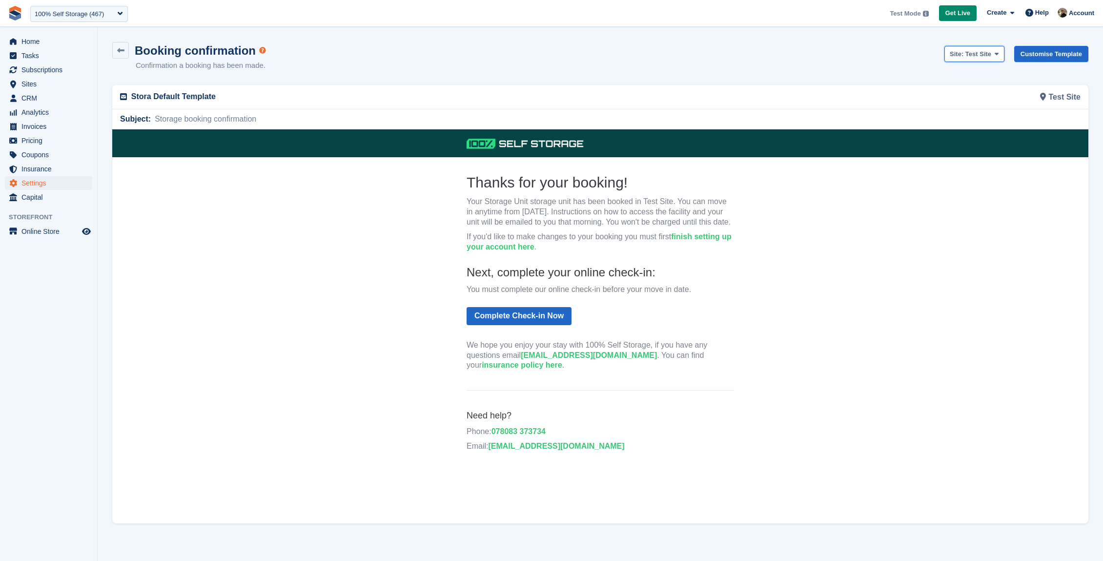
click at [974, 57] on span "Test Site" at bounding box center [978, 53] width 26 height 7
click at [971, 106] on link "[GEOGRAPHIC_DATA]" at bounding box center [995, 110] width 101 height 17
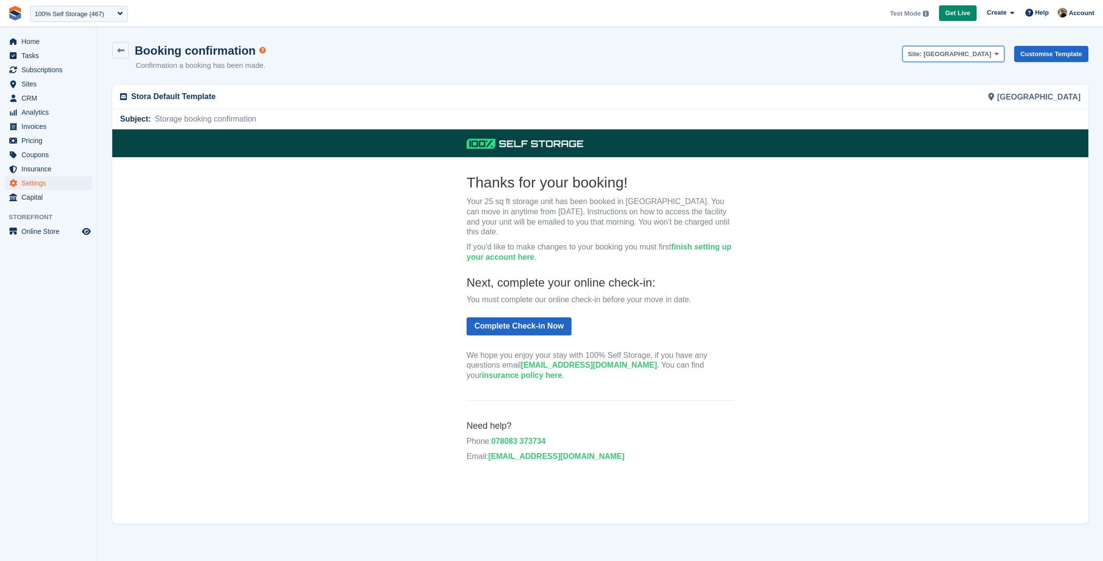
click at [978, 52] on span "[GEOGRAPHIC_DATA]" at bounding box center [957, 53] width 68 height 7
click at [965, 95] on link "[GEOGRAPHIC_DATA]" at bounding box center [953, 93] width 101 height 17
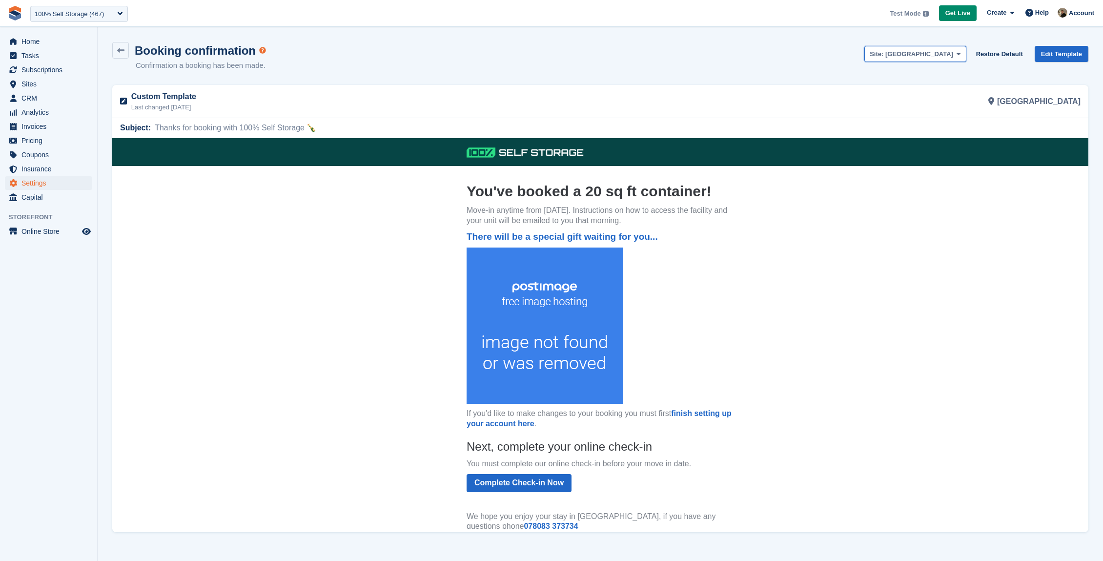
click at [951, 52] on span "[GEOGRAPHIC_DATA]" at bounding box center [919, 53] width 68 height 7
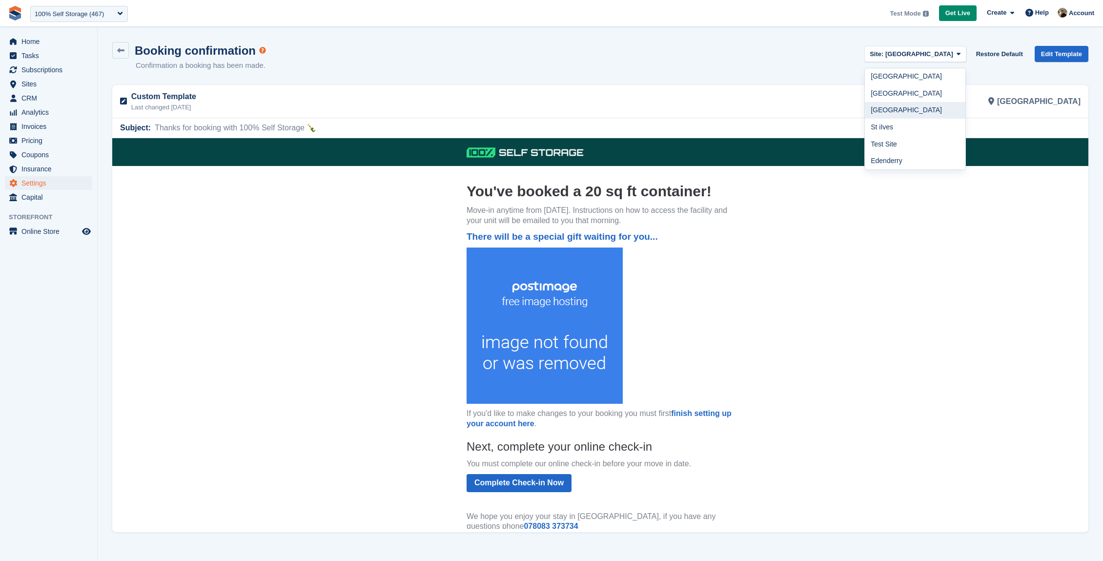
click at [951, 108] on link "[GEOGRAPHIC_DATA]" at bounding box center [915, 110] width 101 height 17
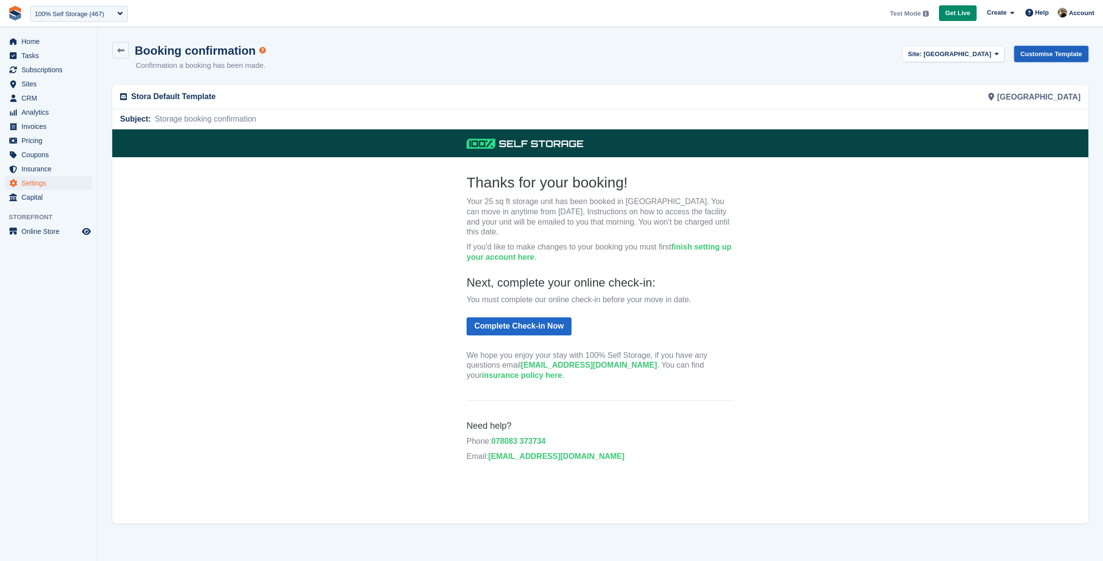
click at [1033, 52] on link "Customise Template" at bounding box center [1051, 54] width 74 height 16
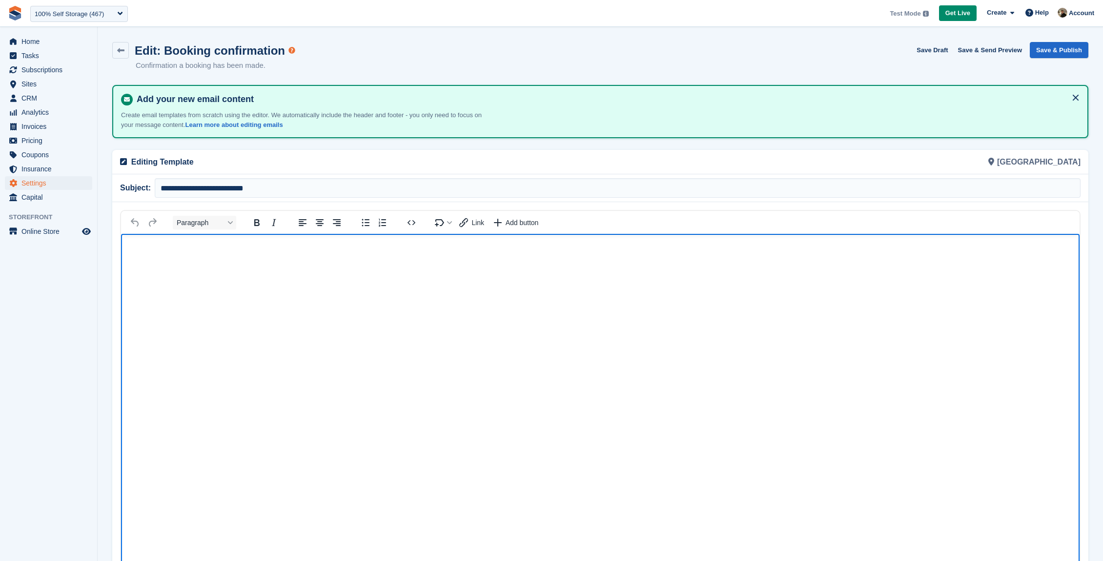
click at [288, 253] on p "Rich Text Area" at bounding box center [600, 249] width 939 height 10
click at [307, 160] on p "Editing Template" at bounding box center [362, 162] width 463 height 12
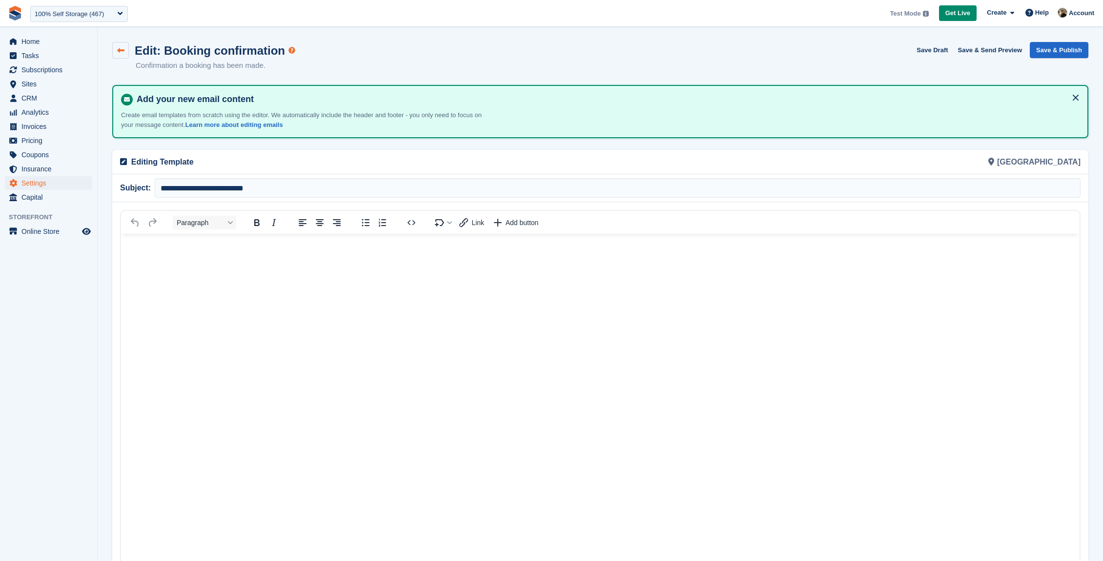
click at [117, 47] on icon at bounding box center [120, 50] width 7 height 7
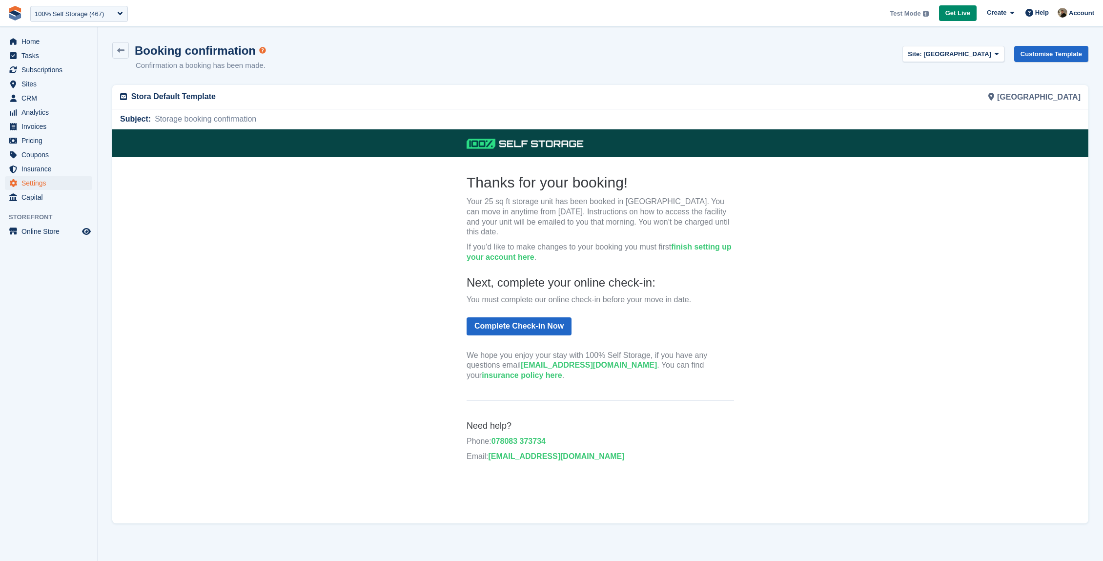
click at [522, 239] on th "Thanks for your booking! Your 25 sq ft storage unit has been booked in Richmond…" at bounding box center [600, 278] width 267 height 213
drag, startPoint x: 468, startPoint y: 179, endPoint x: 631, endPoint y: 176, distance: 162.0
click at [631, 176] on h2 "Thanks for your booking!" at bounding box center [600, 181] width 267 height 19
copy h2 "Thanks for your booking!"
click at [623, 220] on p "Your 25 sq ft storage unit has been booked in Richmond Main. You can move in an…" at bounding box center [600, 216] width 267 height 41
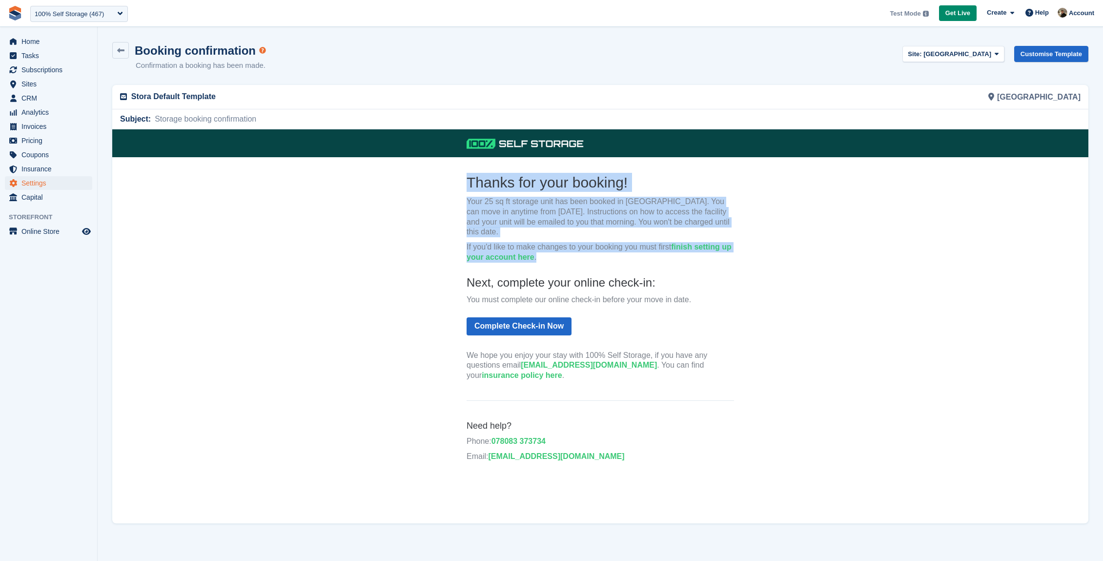
drag, startPoint x: 468, startPoint y: 181, endPoint x: 593, endPoint y: 253, distance: 144.3
click at [593, 253] on th "Thanks for your booking! Your 25 sq ft storage unit has been booked in Richmond…" at bounding box center [600, 278] width 267 height 213
click at [581, 249] on p "If you'd like to make changes to your booking you must first finish setting up …" at bounding box center [600, 252] width 267 height 20
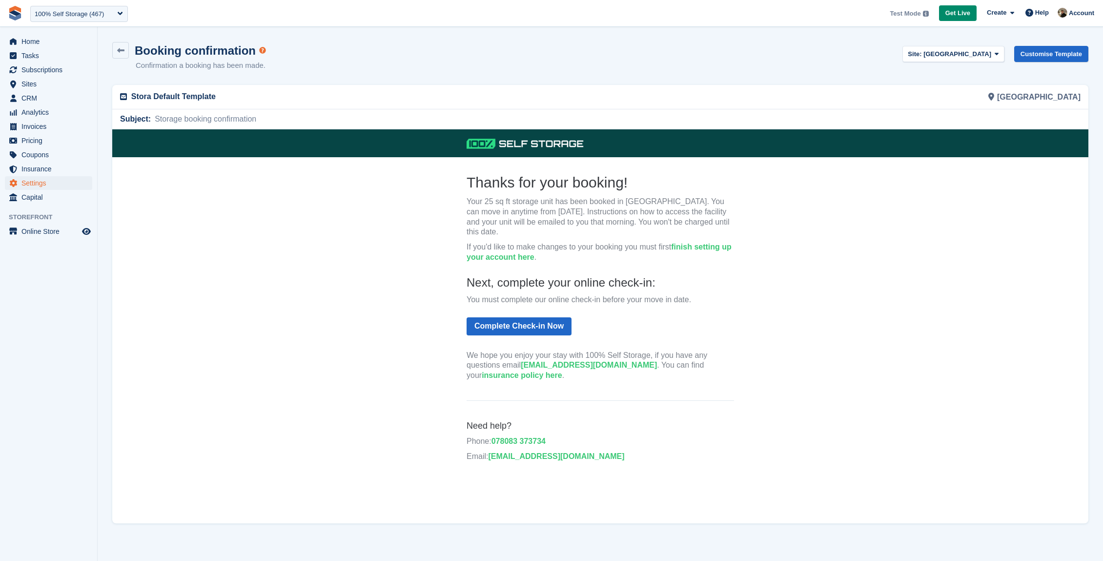
click at [685, 246] on link "finish setting up your account here" at bounding box center [599, 251] width 265 height 19
click at [965, 56] on span "[GEOGRAPHIC_DATA]" at bounding box center [957, 53] width 68 height 7
click at [954, 71] on link "[GEOGRAPHIC_DATA]" at bounding box center [953, 76] width 101 height 17
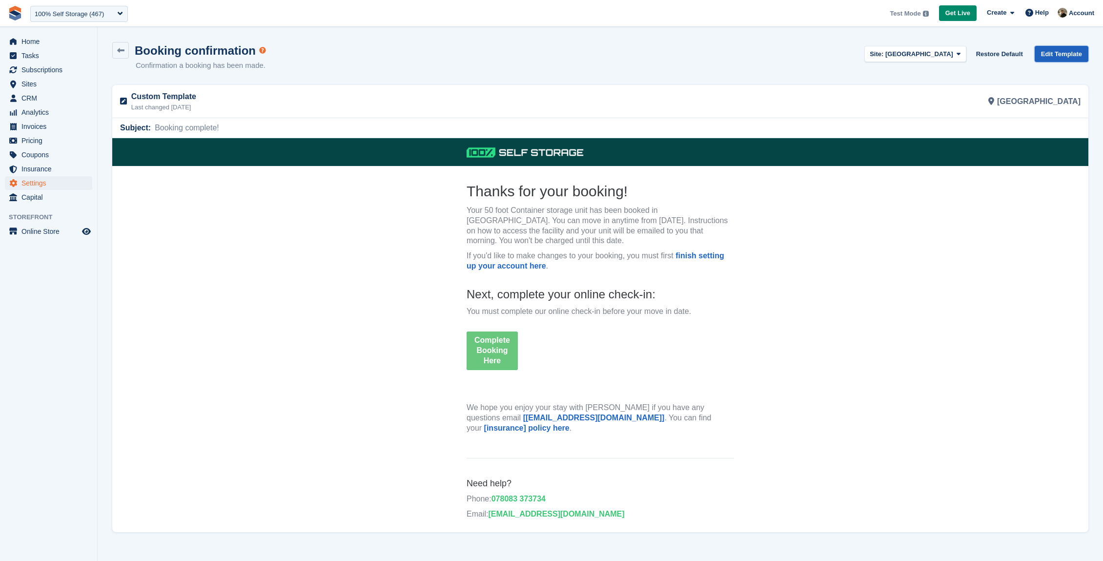
click at [1060, 52] on link "Edit Template" at bounding box center [1062, 54] width 54 height 16
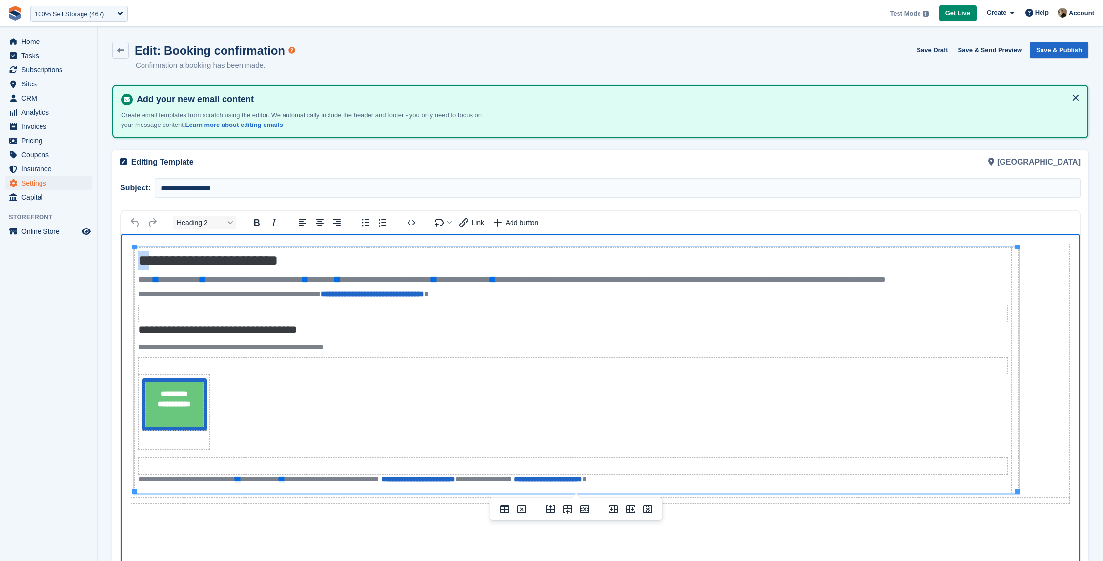
drag, startPoint x: 141, startPoint y: 258, endPoint x: 151, endPoint y: 261, distance: 11.1
click at [151, 261] on h2 "**********" at bounding box center [573, 260] width 870 height 19
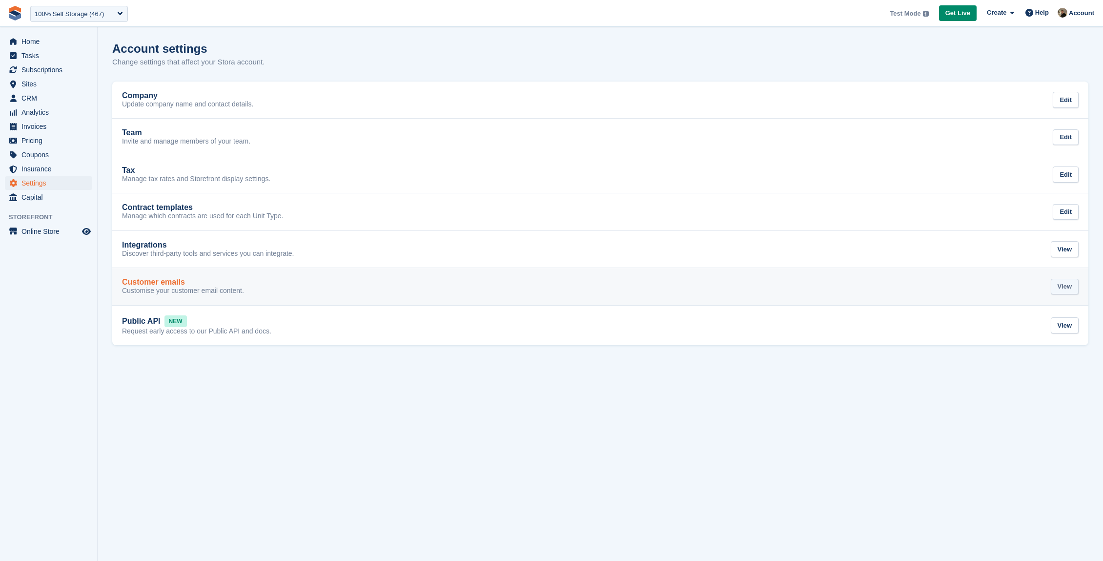
click at [1065, 285] on div "View" at bounding box center [1065, 287] width 28 height 16
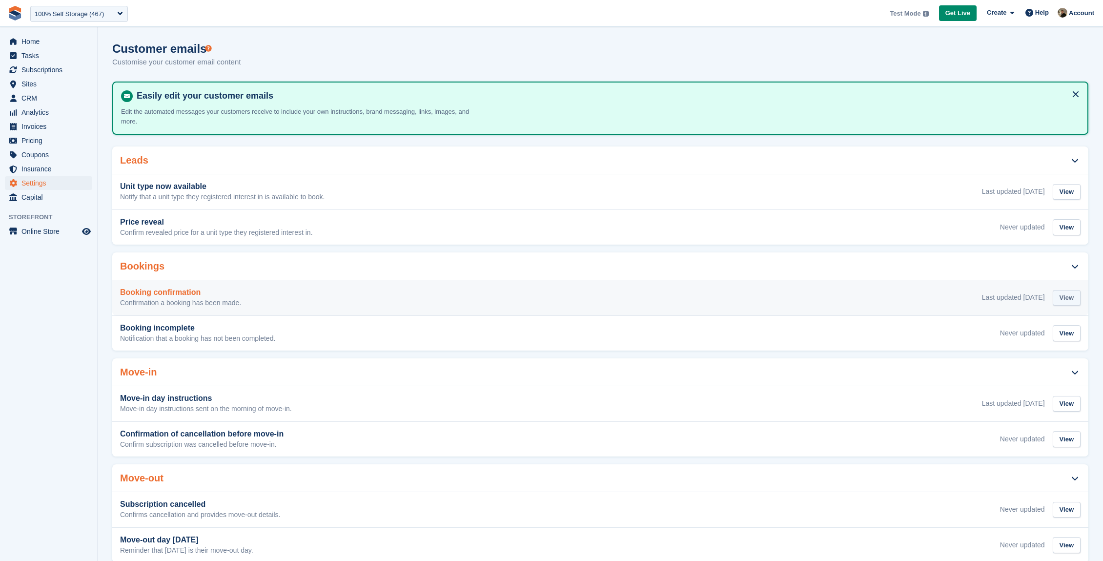
click at [1064, 299] on div "View" at bounding box center [1067, 298] width 28 height 16
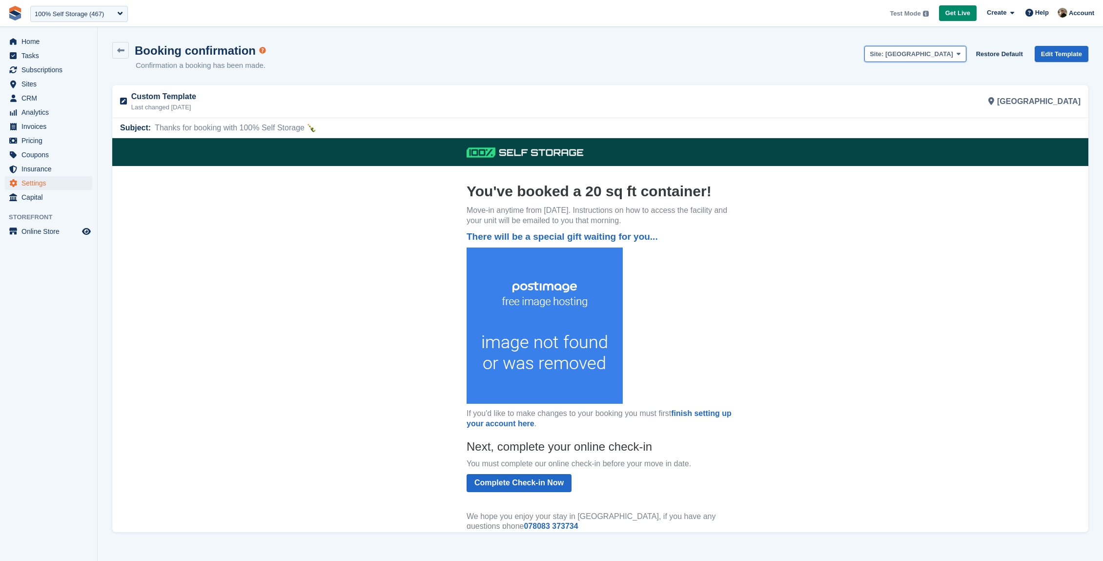
click at [933, 49] on span "Site: Leicester" at bounding box center [911, 54] width 83 height 10
click at [470, 51] on div "Booking confirmation Confirmation a booking has been made. Site: Leicester Nott…" at bounding box center [600, 62] width 976 height 41
click at [1077, 18] on span "Account" at bounding box center [1081, 13] width 25 height 10
click at [1020, 96] on div "Logout" at bounding box center [1041, 97] width 96 height 10
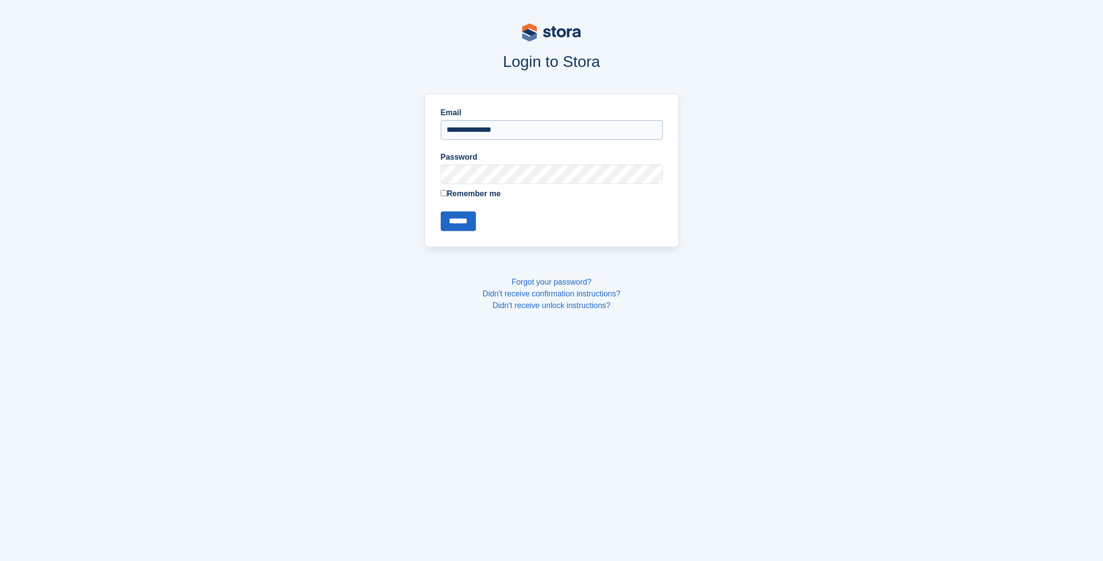
click at [473, 130] on input "**********" at bounding box center [552, 130] width 222 height 20
type input "**********"
click at [441, 211] on input "******" at bounding box center [458, 221] width 35 height 20
